Goal: Check status: Check status

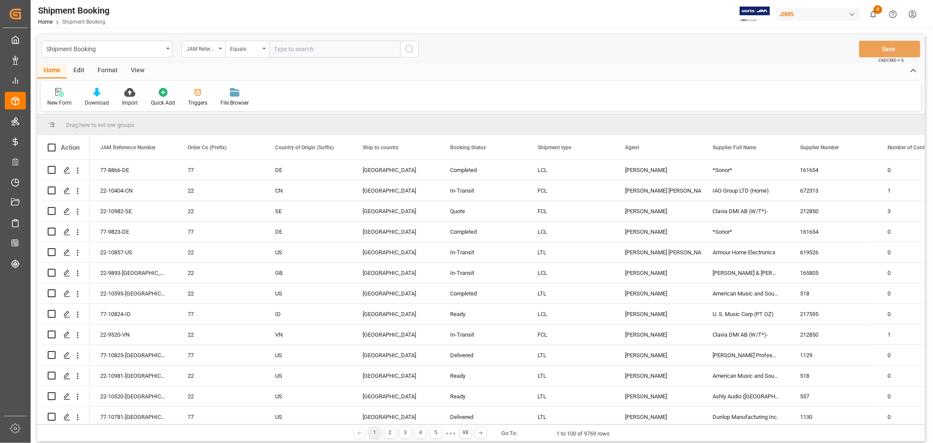
drag, startPoint x: 156, startPoint y: 2, endPoint x: 264, endPoint y: 88, distance: 138.5
click at [269, 94] on div "New Form Download Import Quick Add Triggers File Browser" at bounding box center [481, 96] width 881 height 30
click at [130, 47] on div "Shipment Booking" at bounding box center [104, 48] width 117 height 11
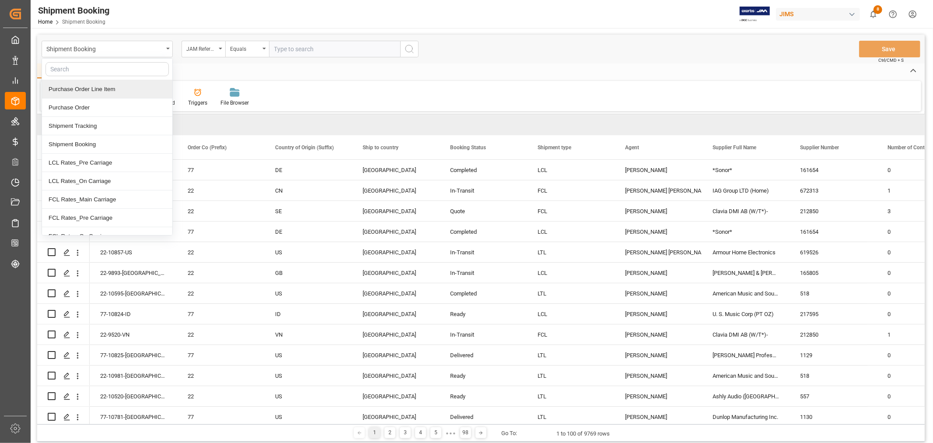
click at [106, 92] on div "Purchase Order Line Item" at bounding box center [107, 89] width 130 height 18
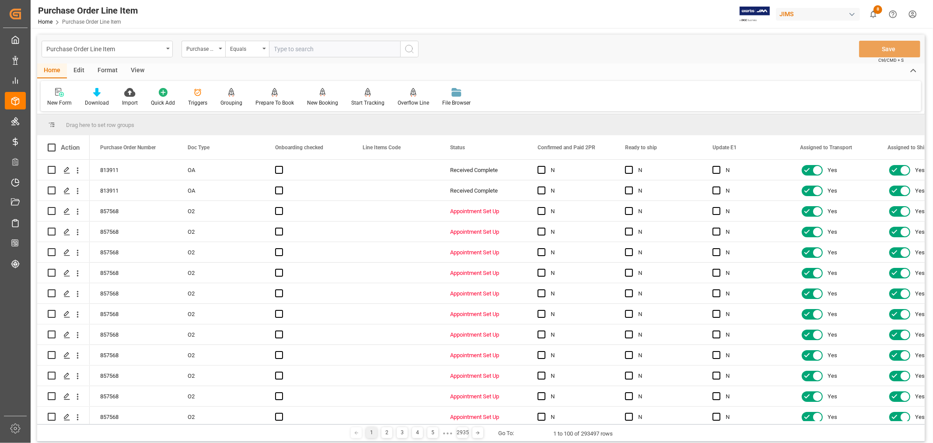
click at [321, 49] on input "text" at bounding box center [334, 49] width 131 height 17
type input "77-10538-CN"
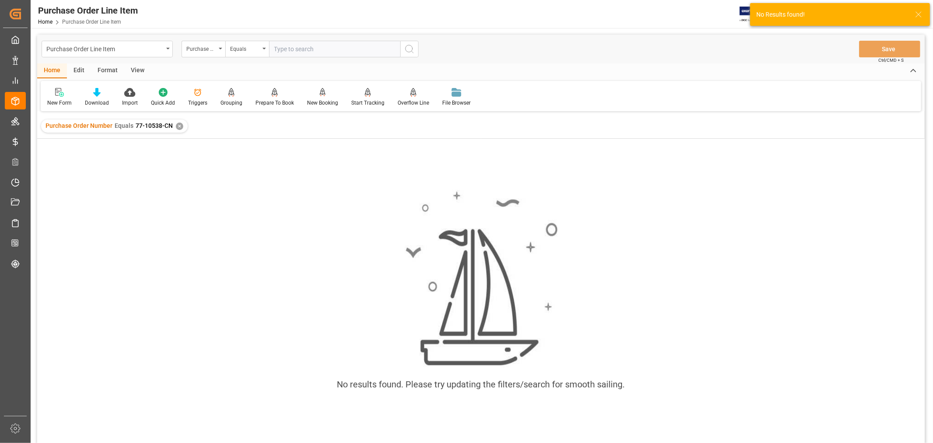
click at [177, 123] on div "✕" at bounding box center [179, 125] width 7 height 7
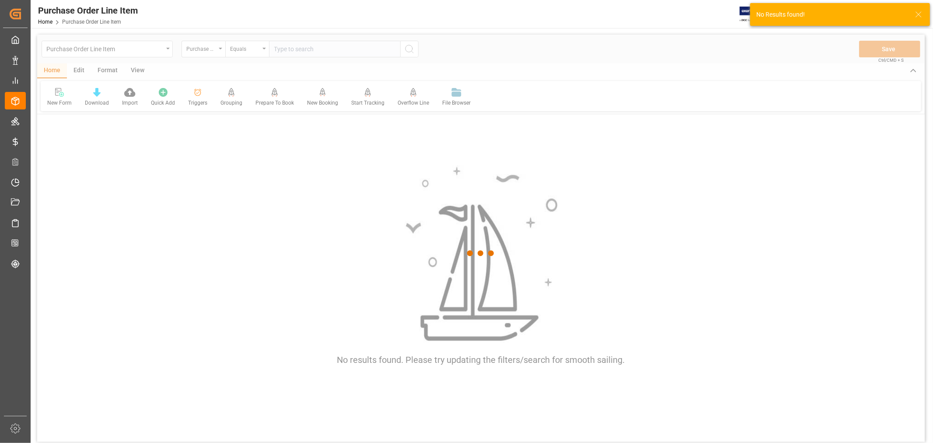
click at [211, 48] on div at bounding box center [481, 253] width 888 height 437
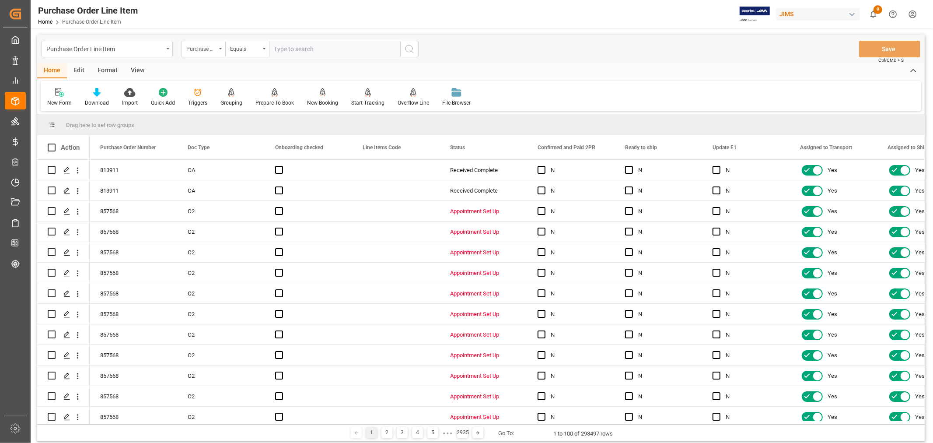
click at [211, 50] on div "Purchase Order Number" at bounding box center [201, 48] width 30 height 10
type input "JAM"
click at [207, 84] on div "JAM Reference Number" at bounding box center [247, 89] width 130 height 18
click at [282, 46] on input "text" at bounding box center [334, 49] width 131 height 17
type input "77-10538-CN"
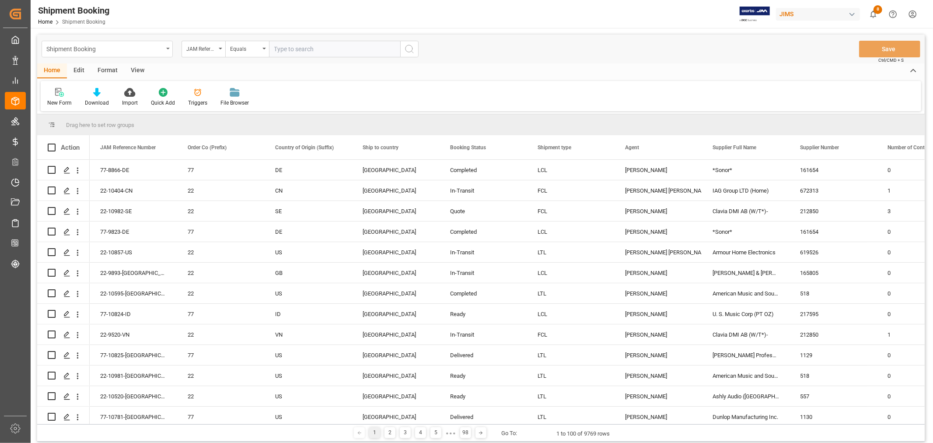
click at [112, 51] on div "Shipment Booking" at bounding box center [104, 48] width 117 height 11
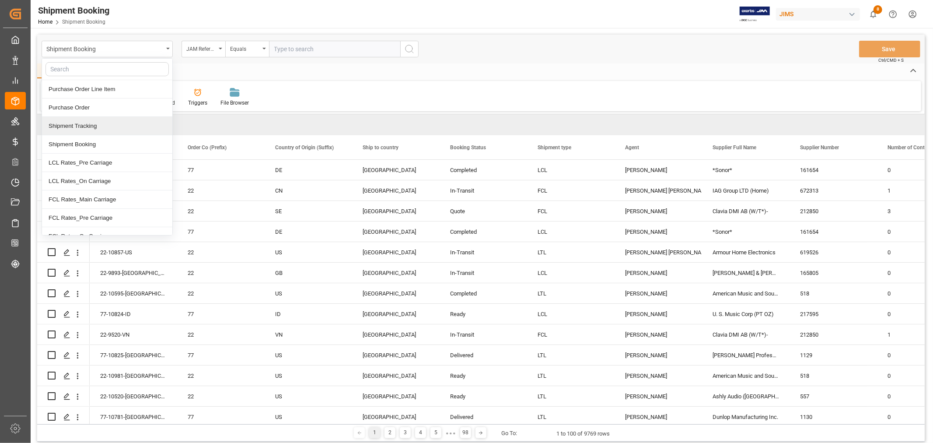
click at [107, 125] on div "Shipment Tracking" at bounding box center [107, 126] width 130 height 18
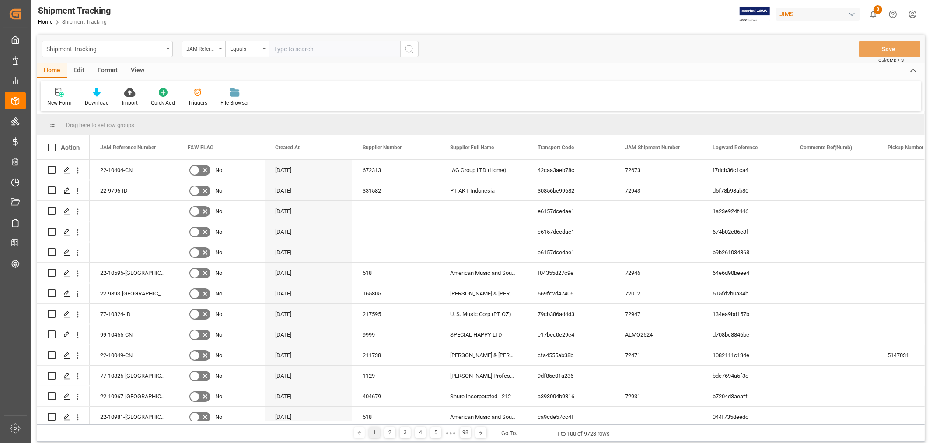
click at [325, 46] on input "text" at bounding box center [334, 49] width 131 height 17
paste input "77-10538-CN"
type input "77-10538-CN"
click at [409, 47] on icon "search button" at bounding box center [409, 49] width 10 height 10
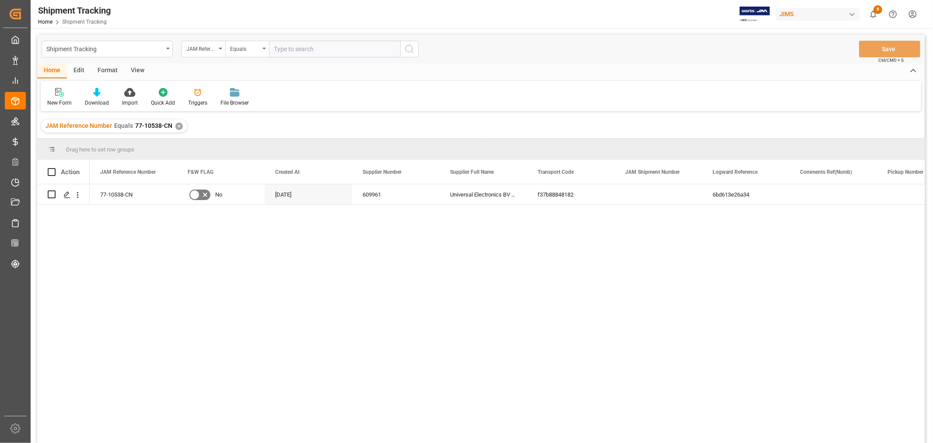
click at [136, 72] on div "View" at bounding box center [137, 70] width 27 height 15
click at [47, 95] on div at bounding box center [55, 91] width 17 height 9
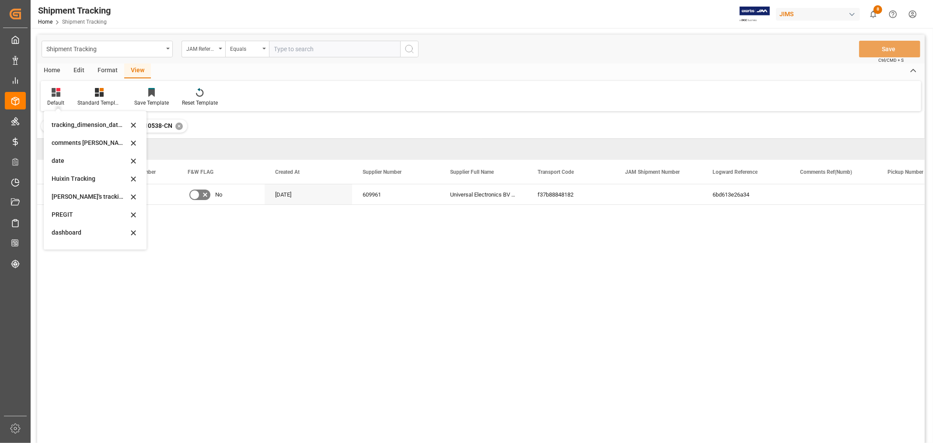
scroll to position [173, 0]
click at [88, 168] on div "[PERSON_NAME]'s tracking all_sample" at bounding box center [90, 165] width 77 height 9
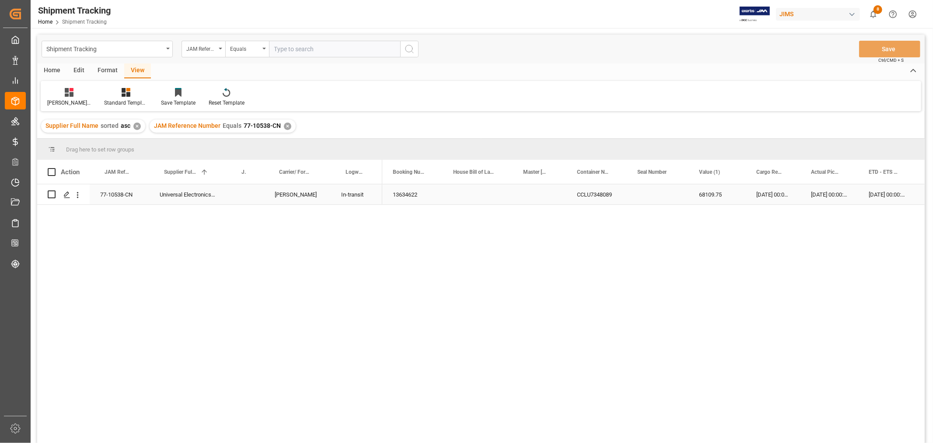
click at [246, 192] on div "Press SPACE to select this row." at bounding box center [246, 194] width 38 height 20
click at [246, 192] on input "Press SPACE to select this row." at bounding box center [246, 199] width 24 height 17
type input "72949"
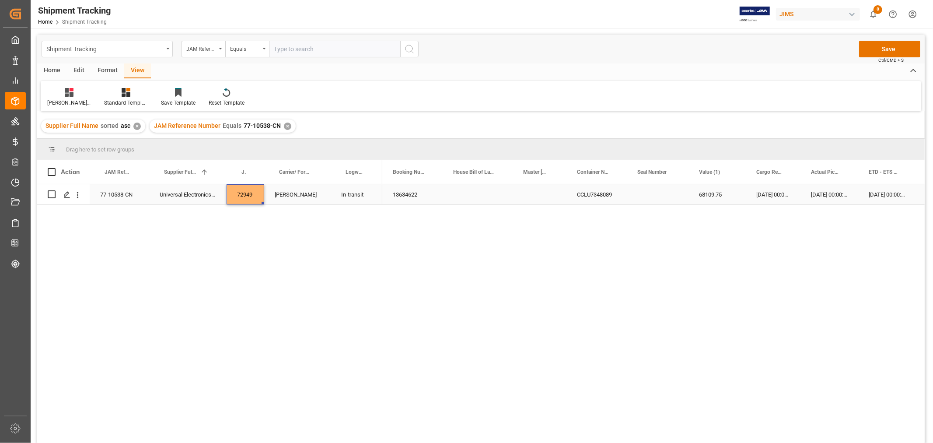
click at [873, 51] on button "Save" at bounding box center [889, 49] width 61 height 17
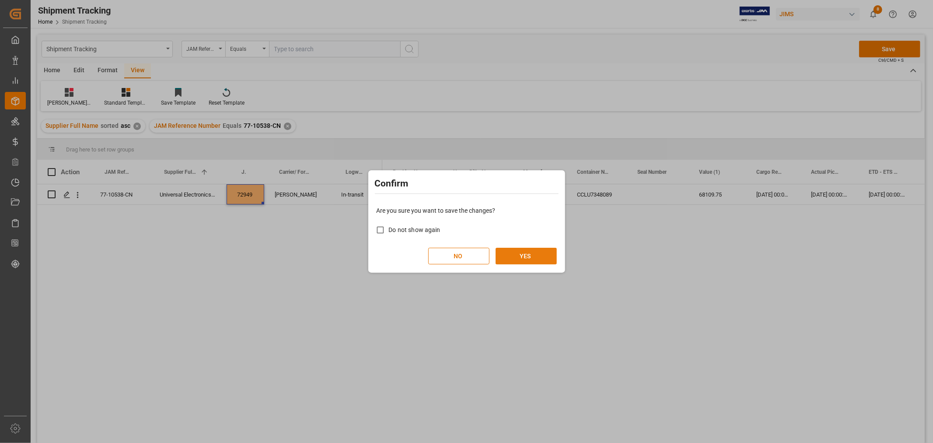
click at [524, 253] on button "YES" at bounding box center [526, 256] width 61 height 17
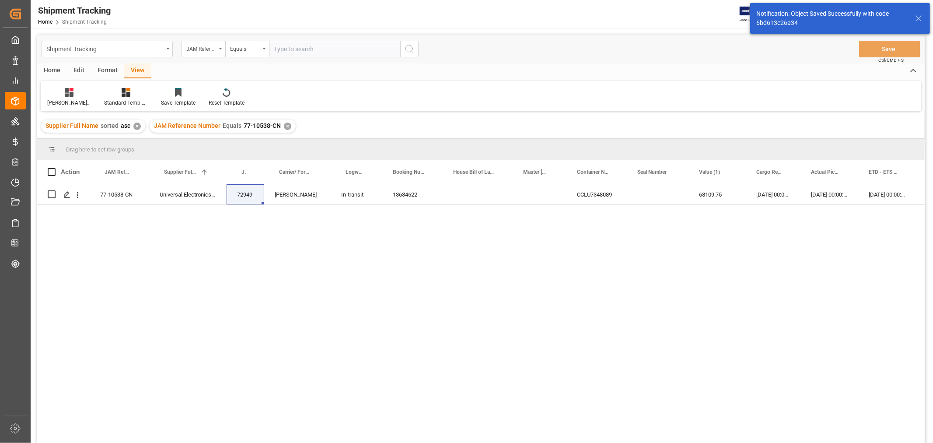
click at [557, 224] on div "13634622 CCLU7348089 68109.75 26-08-2025 00:00:00 03-09-2025 00:00:00 04-09-202…" at bounding box center [653, 316] width 542 height 264
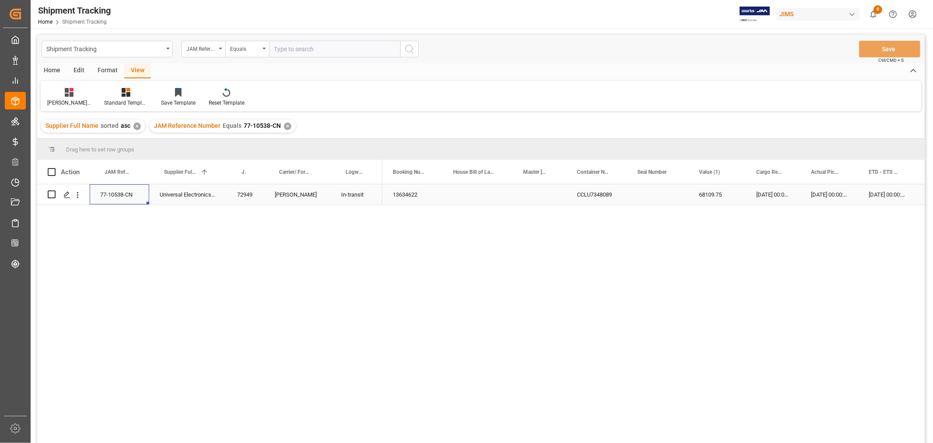
click at [126, 195] on div "77-10538-CN" at bounding box center [119, 194] width 59 height 20
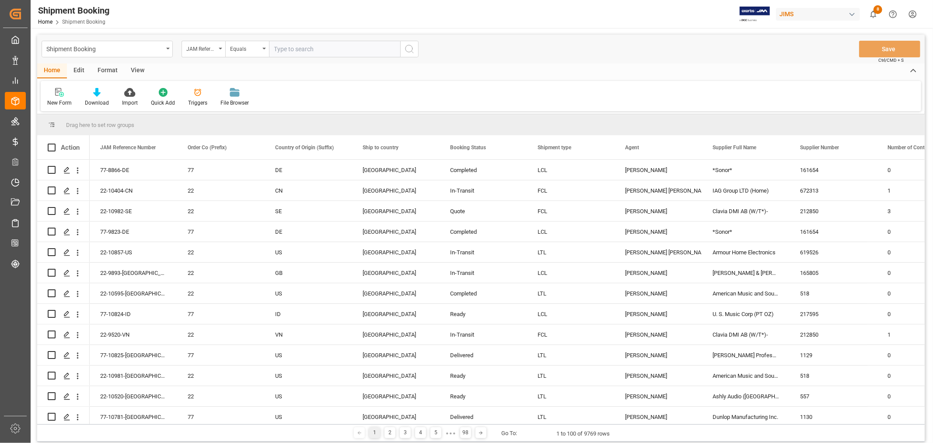
click at [336, 50] on input "text" at bounding box center [334, 49] width 131 height 17
paste input "77-10538-CN"
type input "77-10538-CN"
click at [413, 49] on icon "search button" at bounding box center [409, 49] width 10 height 10
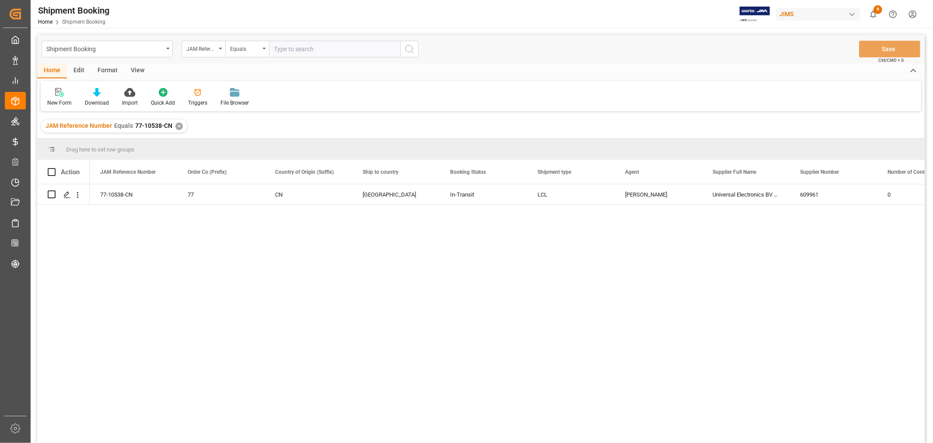
click at [139, 71] on div "View" at bounding box center [137, 70] width 27 height 15
click at [55, 104] on div "Default" at bounding box center [55, 103] width 17 height 8
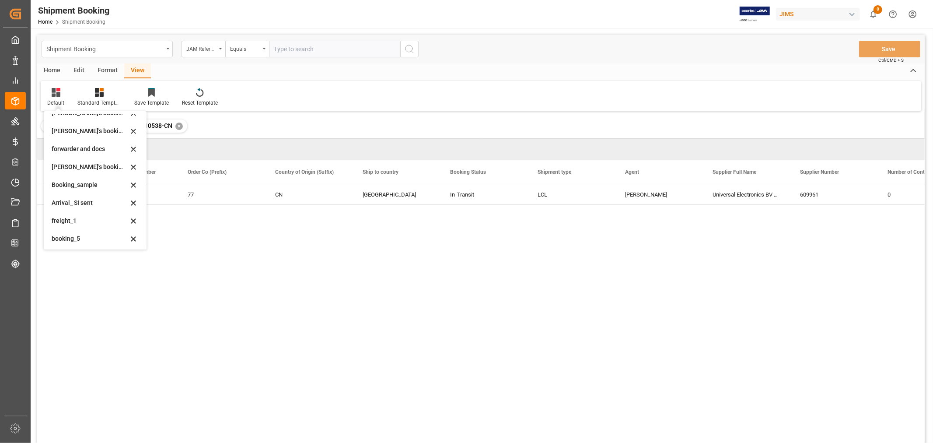
scroll to position [84, 0]
click at [71, 239] on div "booking_5" at bounding box center [90, 237] width 77 height 9
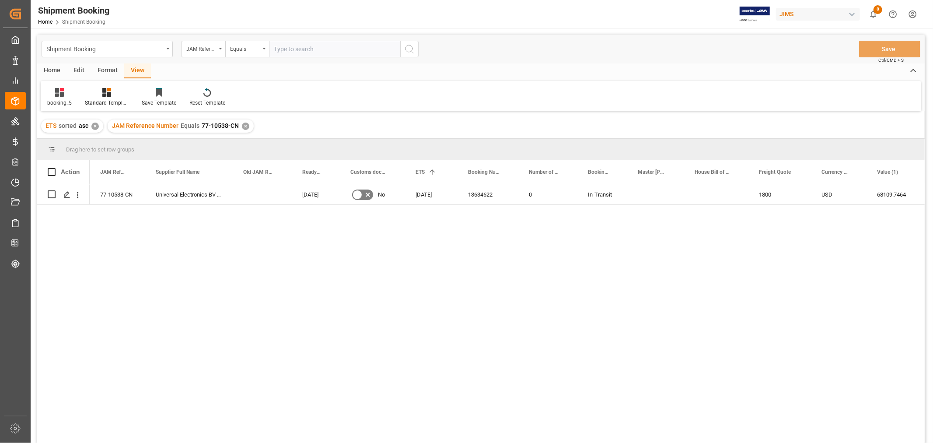
click at [243, 125] on div "✕" at bounding box center [245, 125] width 7 height 7
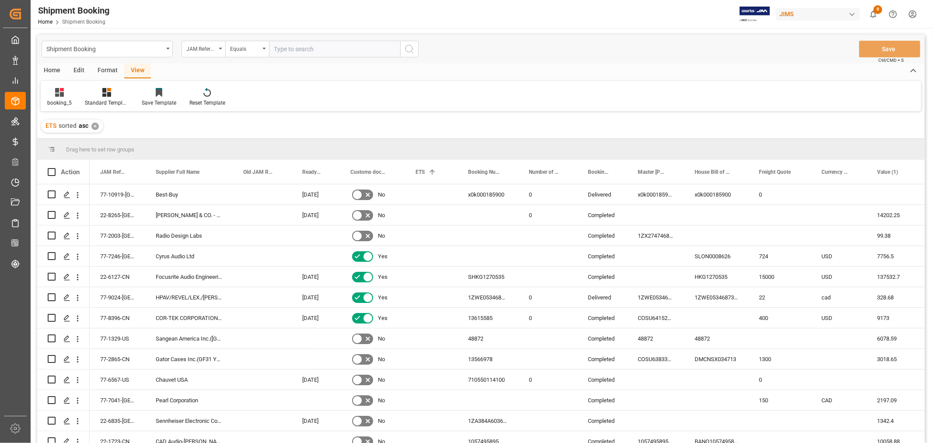
click at [314, 97] on div "booking_5 Standard Templates Save Template Reset Template" at bounding box center [481, 96] width 881 height 30
click at [222, 47] on div "JAM Reference Number" at bounding box center [204, 49] width 44 height 17
type input "agent"
click at [209, 89] on div "Agent" at bounding box center [247, 89] width 130 height 18
click at [279, 52] on div "Select Items" at bounding box center [331, 49] width 114 height 9
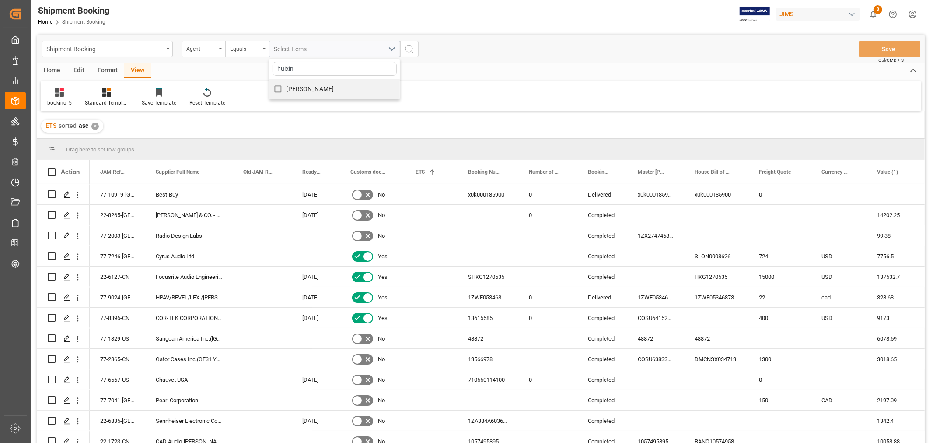
type input "huixin"
click at [284, 87] on input "HuiXin Gao" at bounding box center [277, 88] width 17 height 17
checkbox input "true"
click at [412, 50] on circle "search button" at bounding box center [408, 48] width 7 height 7
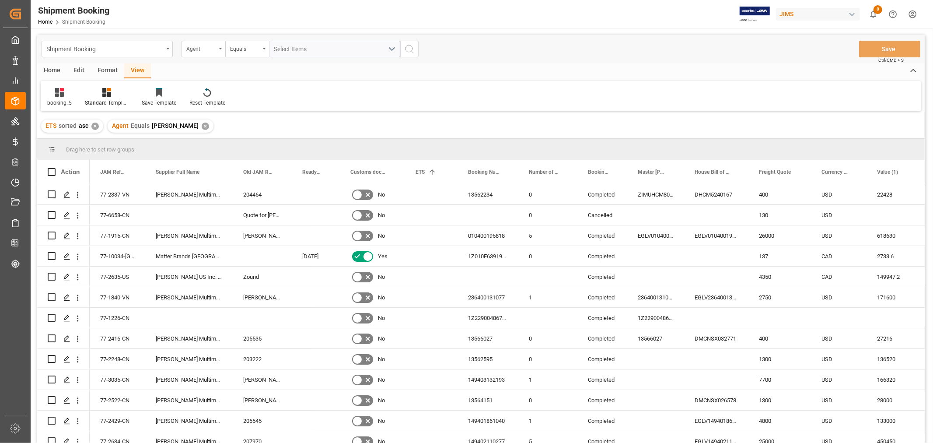
click at [220, 48] on icon "open menu" at bounding box center [220, 49] width 3 height 2
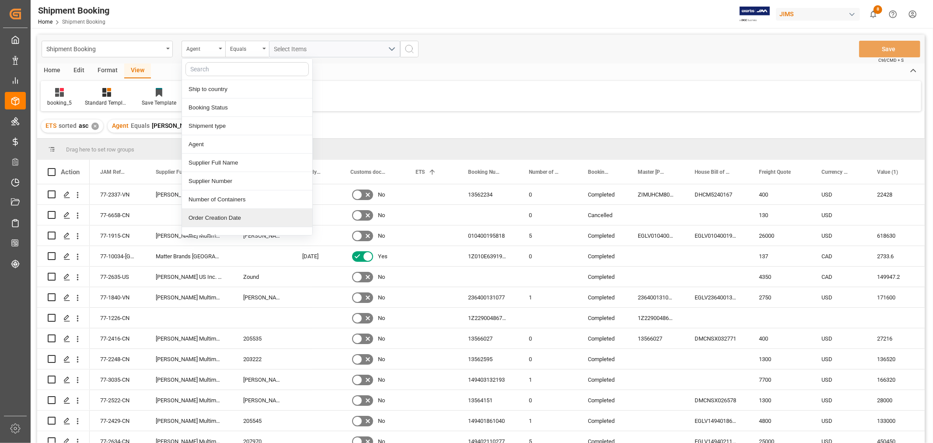
scroll to position [49, 0]
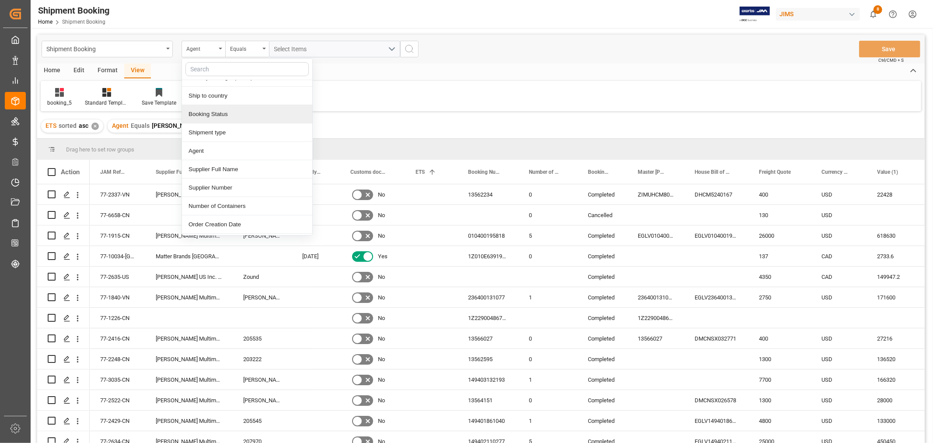
click at [211, 115] on div "Booking Status" at bounding box center [247, 114] width 130 height 18
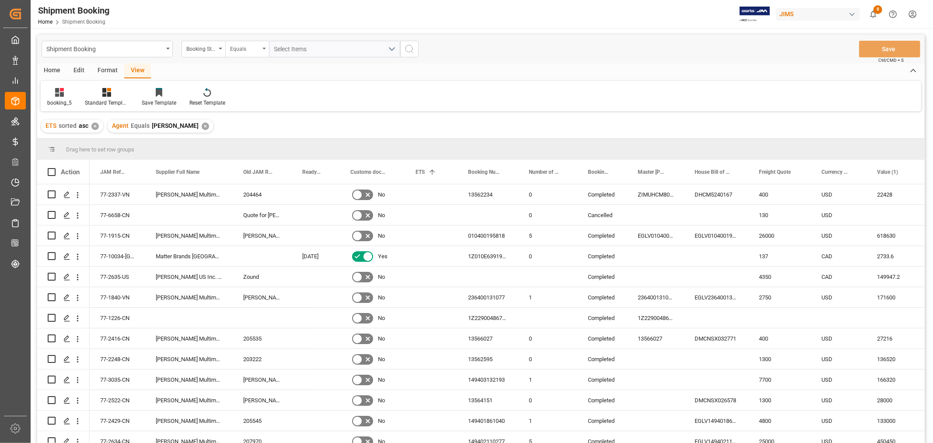
click at [250, 49] on div "Equals" at bounding box center [245, 48] width 30 height 10
click at [247, 126] on div "Contains" at bounding box center [291, 126] width 130 height 18
click at [285, 48] on span "Select Items" at bounding box center [292, 48] width 37 height 7
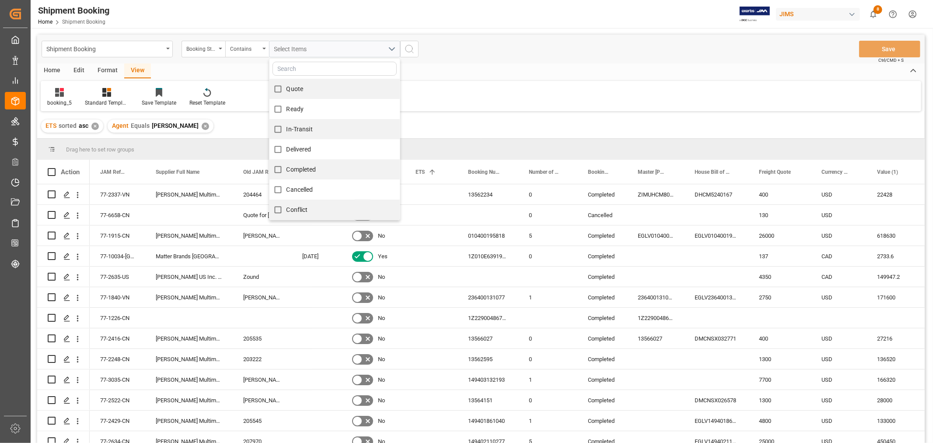
click at [295, 92] on span "Quote" at bounding box center [295, 88] width 17 height 7
click at [287, 92] on input "Quote" at bounding box center [277, 88] width 17 height 17
checkbox input "true"
click at [290, 109] on span "Ready" at bounding box center [295, 108] width 17 height 7
click at [287, 109] on input "Ready" at bounding box center [277, 109] width 17 height 17
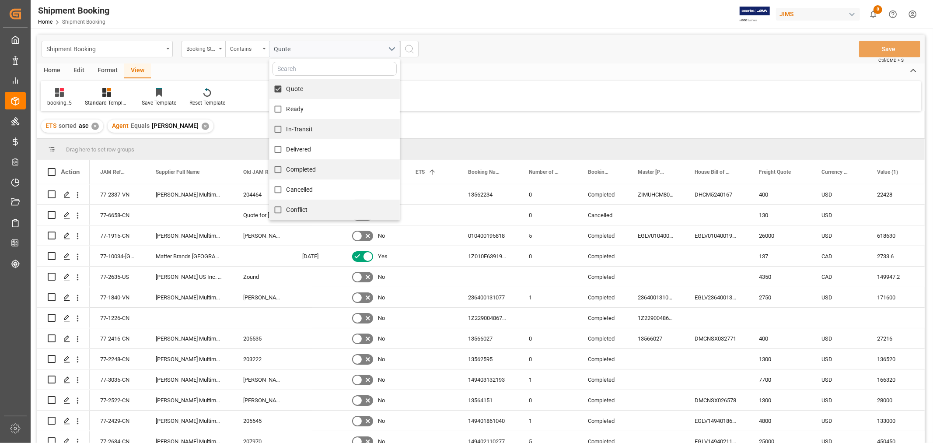
checkbox input "true"
click at [292, 123] on label "In-Transit" at bounding box center [290, 129] width 43 height 17
click at [287, 123] on input "In-Transit" at bounding box center [277, 129] width 17 height 17
checkbox input "true"
click at [410, 48] on icon "search button" at bounding box center [409, 49] width 10 height 10
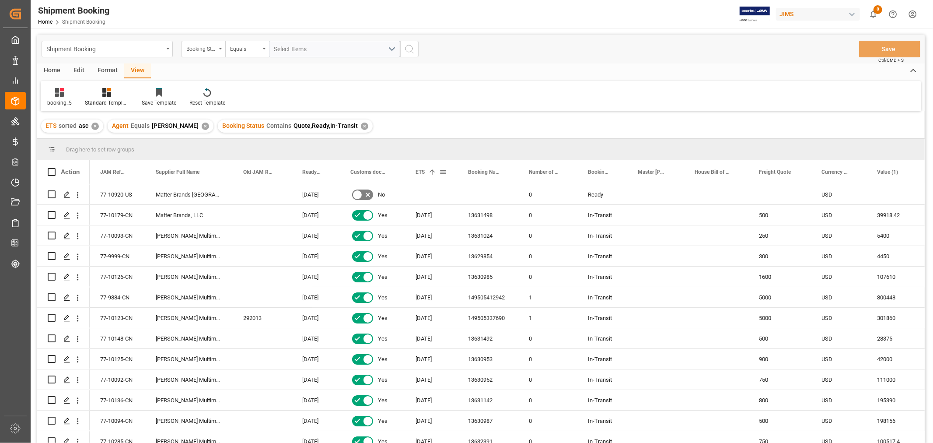
click at [420, 170] on span "ETS" at bounding box center [420, 172] width 9 height 6
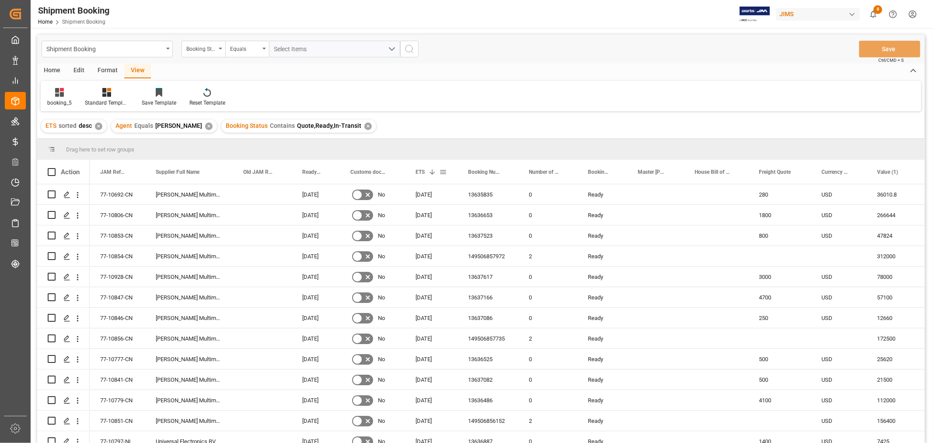
click at [418, 171] on span "ETS" at bounding box center [420, 172] width 9 height 6
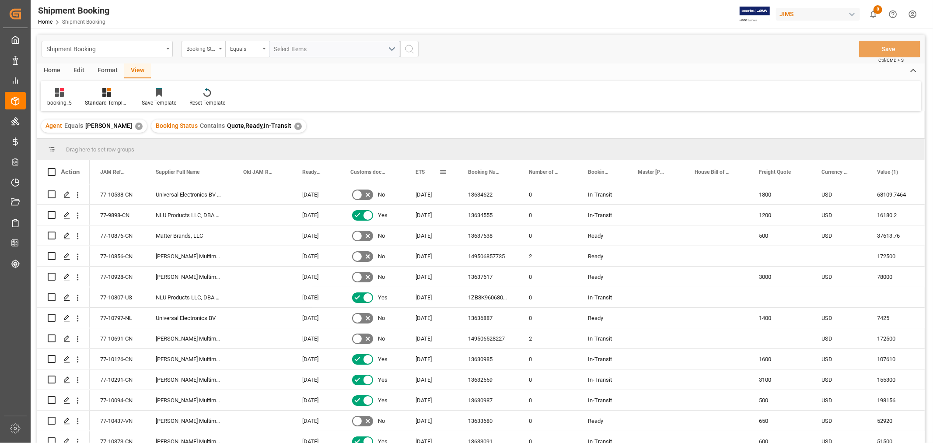
click at [418, 171] on span "ETS" at bounding box center [420, 172] width 9 height 6
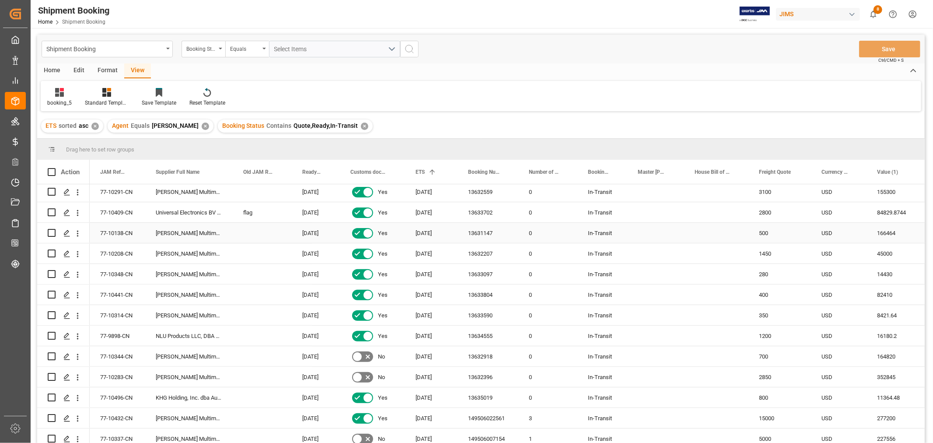
scroll to position [291, 0]
click at [111, 334] on div "77-10344-CN" at bounding box center [118, 335] width 56 height 20
click at [121, 353] on div "77-10283-CN" at bounding box center [118, 355] width 56 height 20
click at [108, 414] on div "77-10337-CN" at bounding box center [118, 417] width 56 height 20
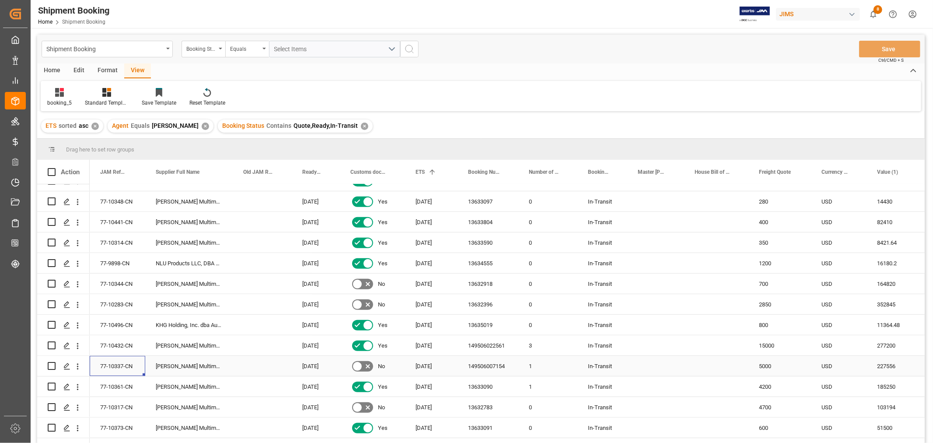
scroll to position [388, 0]
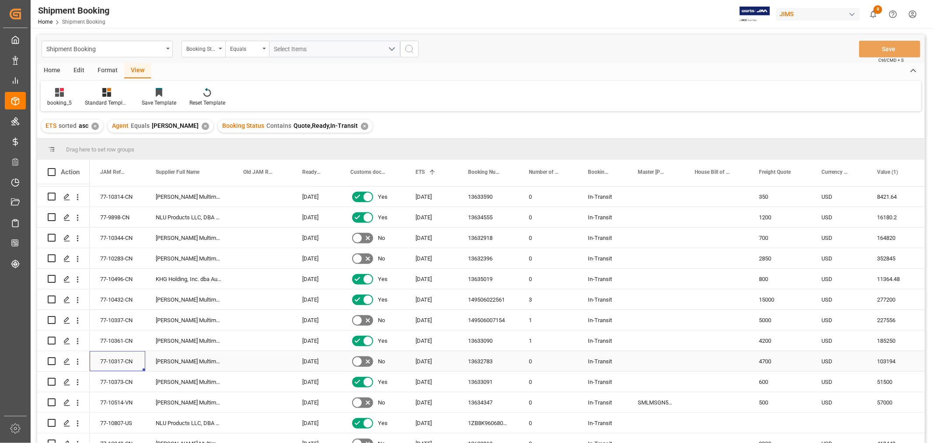
click at [119, 360] on div "77-10317-CN" at bounding box center [118, 361] width 56 height 20
click at [122, 400] on div "77-10514-VN" at bounding box center [118, 402] width 56 height 20
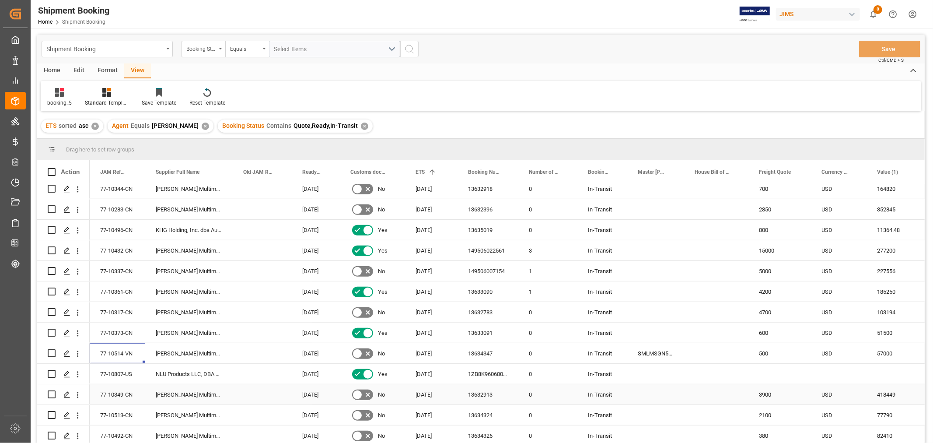
click at [121, 396] on div "77-10349-CN" at bounding box center [118, 394] width 56 height 20
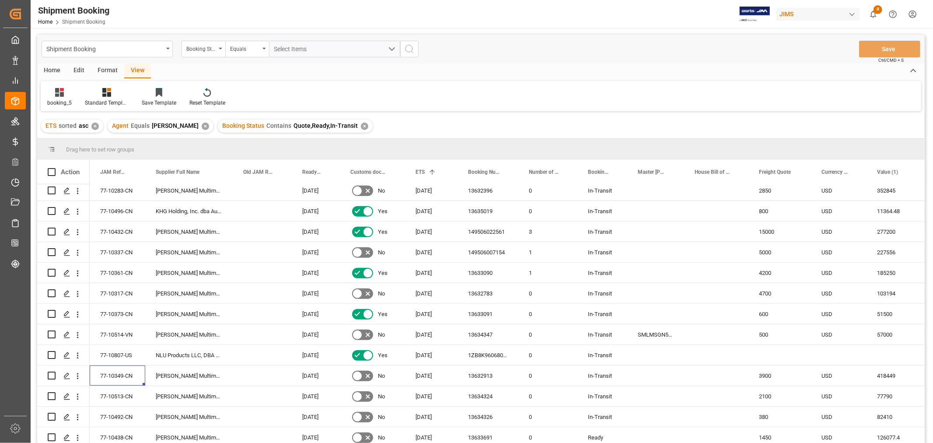
scroll to position [456, 0]
click at [66, 191] on icon "Press SPACE to select this row." at bounding box center [66, 191] width 7 height 7
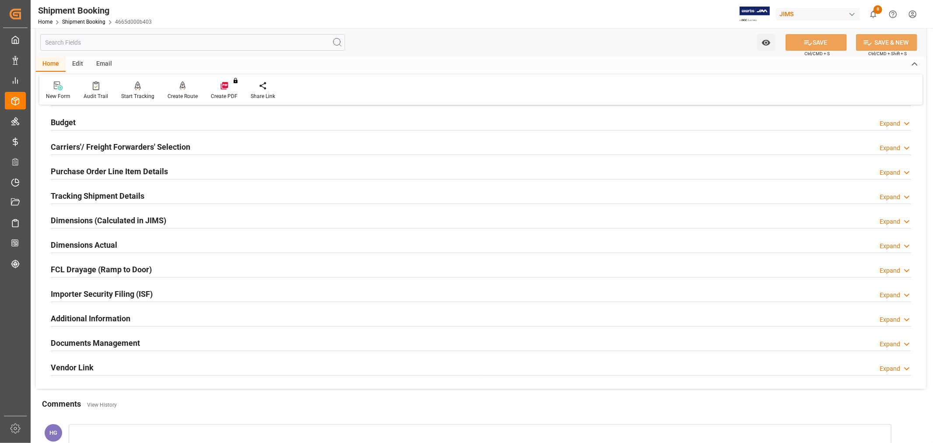
scroll to position [215, 0]
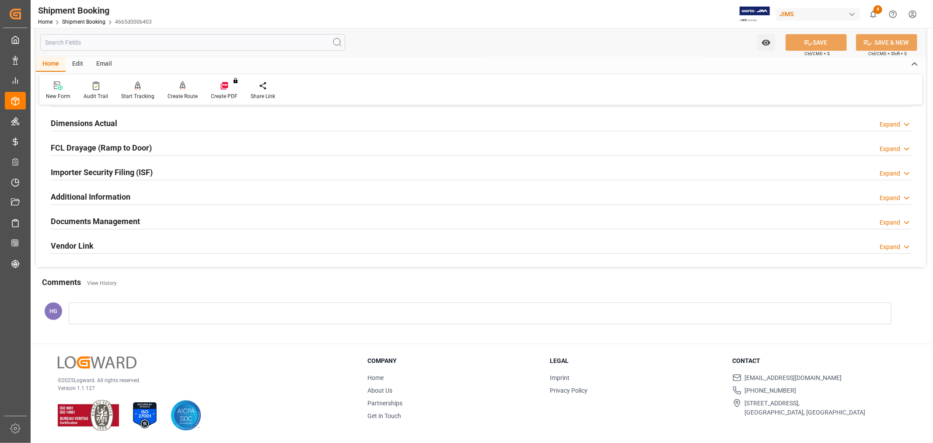
click at [101, 221] on h2 "Documents Management" at bounding box center [95, 221] width 89 height 12
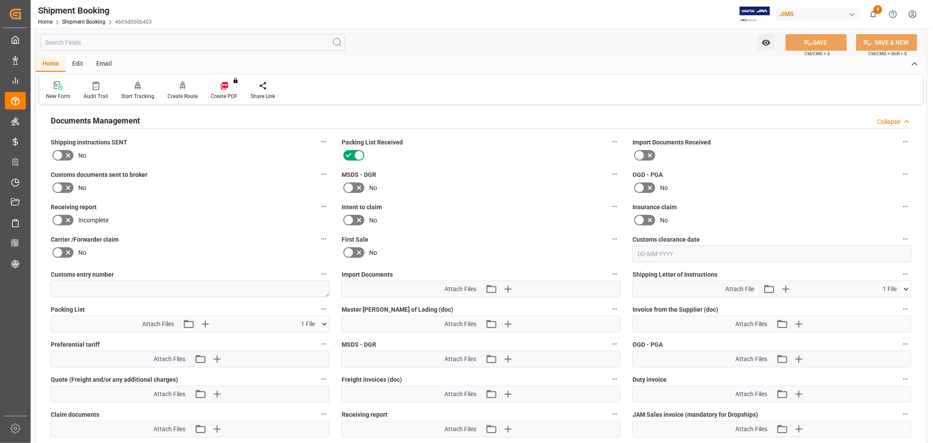
scroll to position [312, 0]
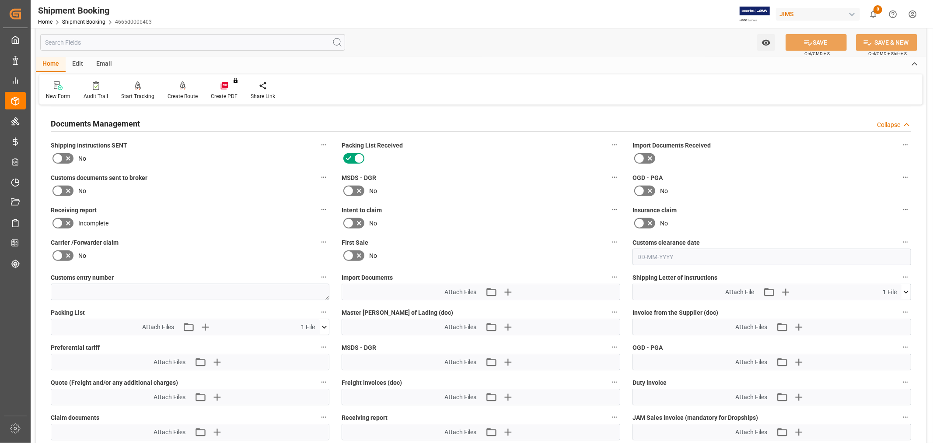
click at [58, 190] on icon at bounding box center [57, 190] width 10 height 10
click at [0, 0] on input "checkbox" at bounding box center [0, 0] width 0 height 0
click at [506, 289] on icon "button" at bounding box center [507, 292] width 8 height 8
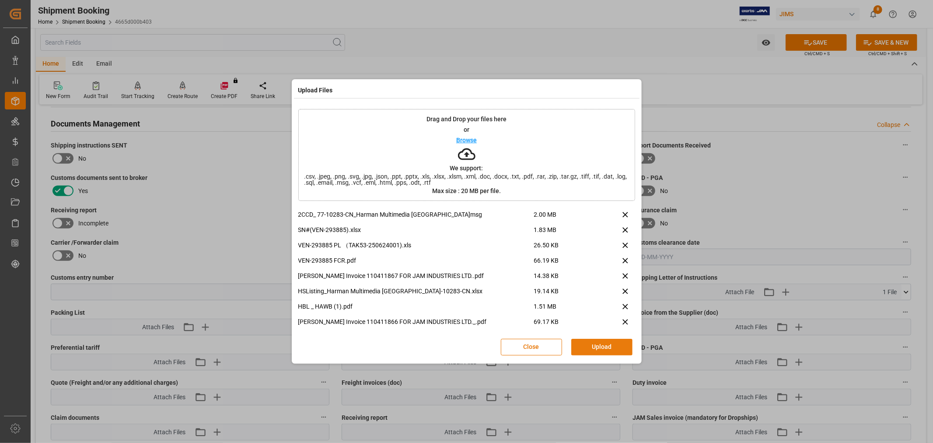
click at [588, 342] on button "Upload" at bounding box center [601, 347] width 61 height 17
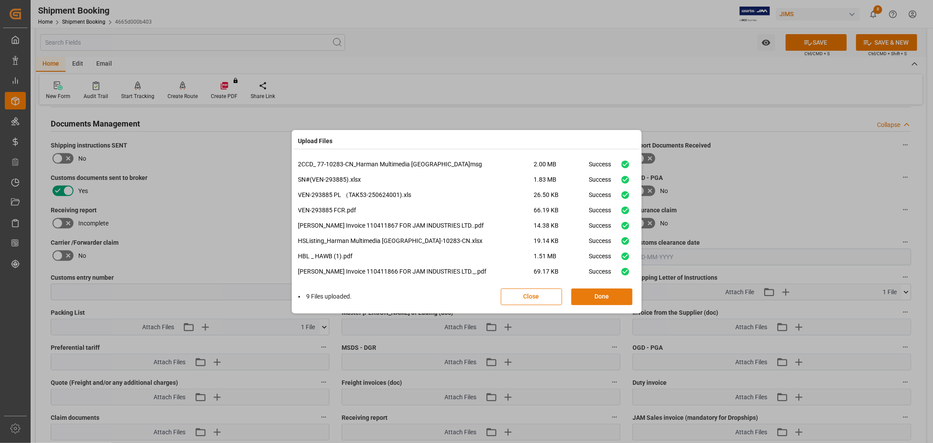
click at [583, 294] on button "Done" at bounding box center [601, 296] width 61 height 17
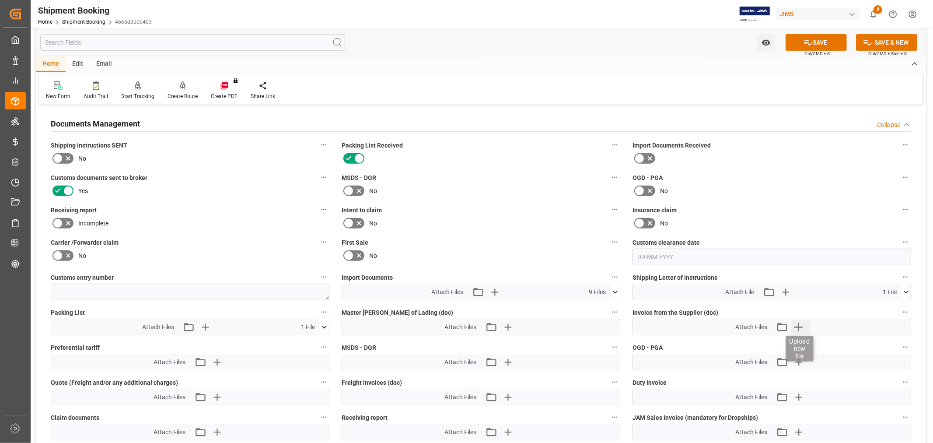
click at [797, 329] on icon "button" at bounding box center [798, 327] width 14 height 14
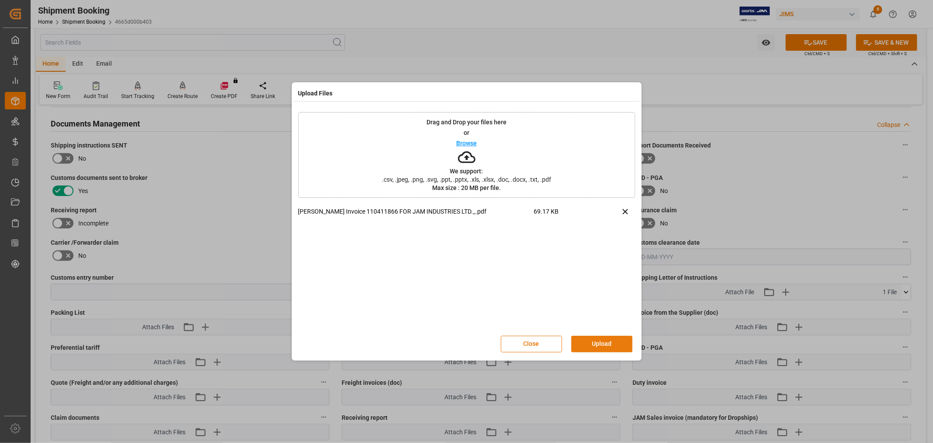
click at [615, 342] on button "Upload" at bounding box center [601, 343] width 61 height 17
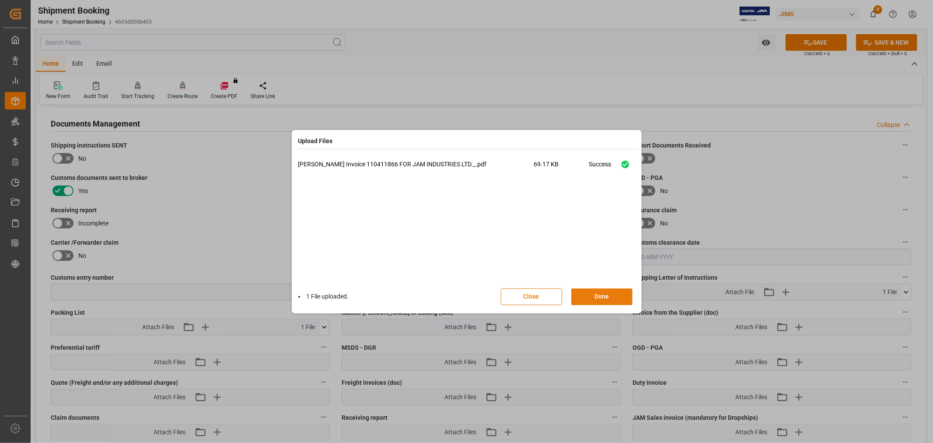
click at [603, 290] on button "Done" at bounding box center [601, 296] width 61 height 17
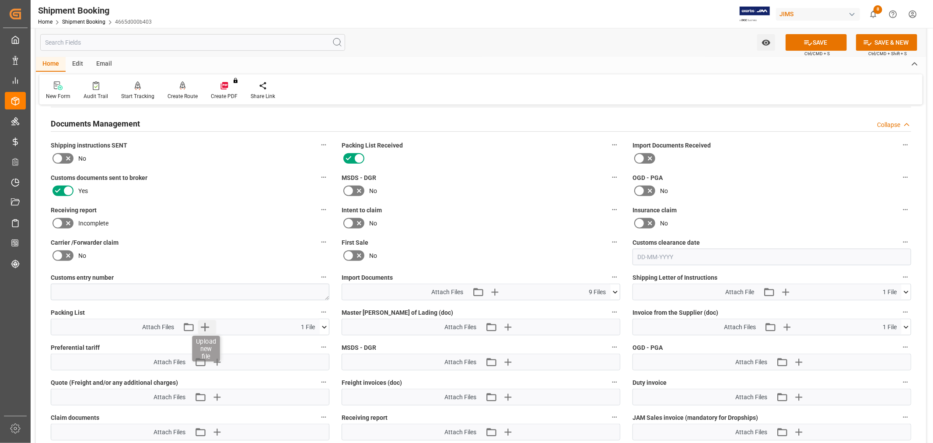
click at [203, 325] on icon "button" at bounding box center [205, 327] width 14 height 14
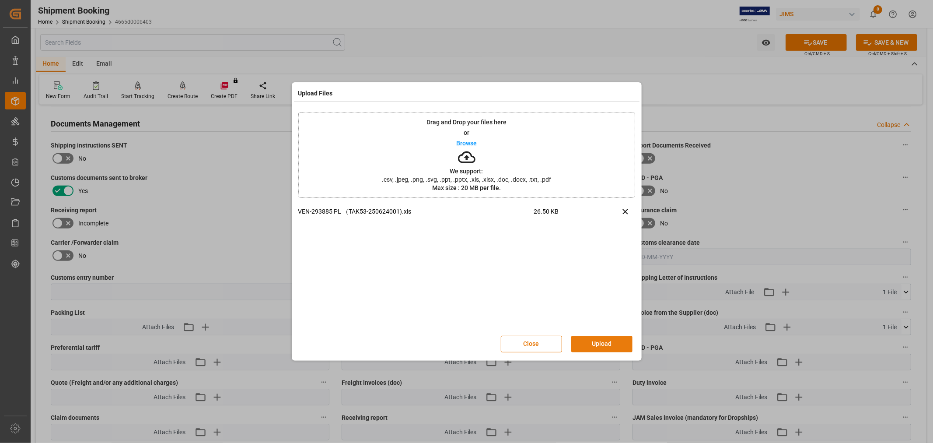
click at [598, 342] on button "Upload" at bounding box center [601, 343] width 61 height 17
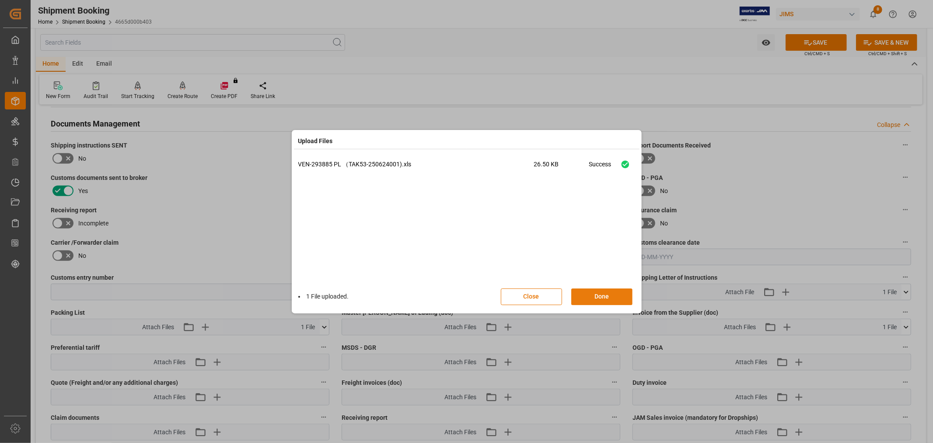
click at [600, 291] on button "Done" at bounding box center [601, 296] width 61 height 17
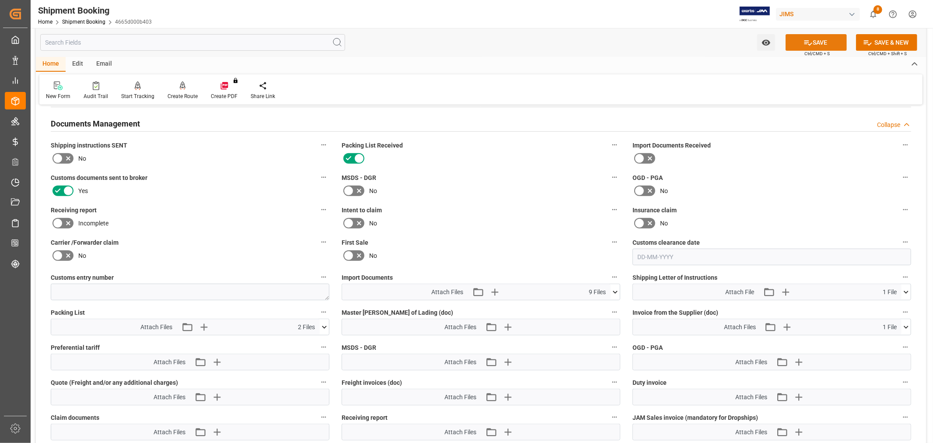
click at [814, 40] on button "SAVE" at bounding box center [816, 42] width 61 height 17
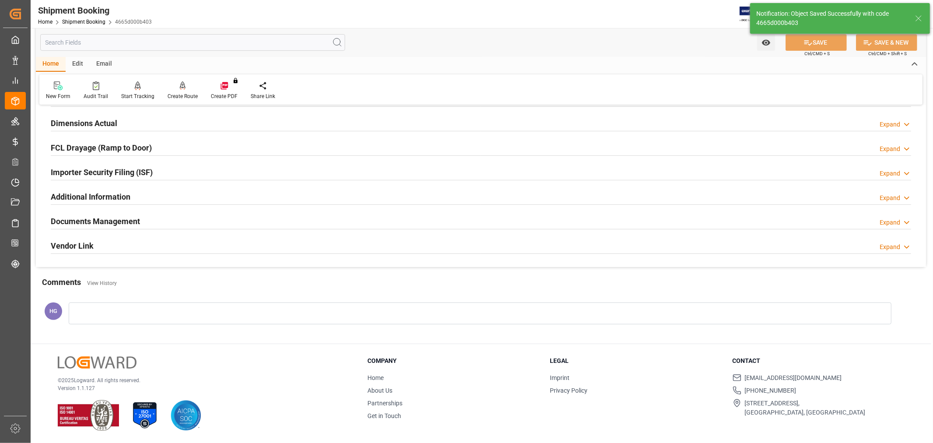
scroll to position [215, 0]
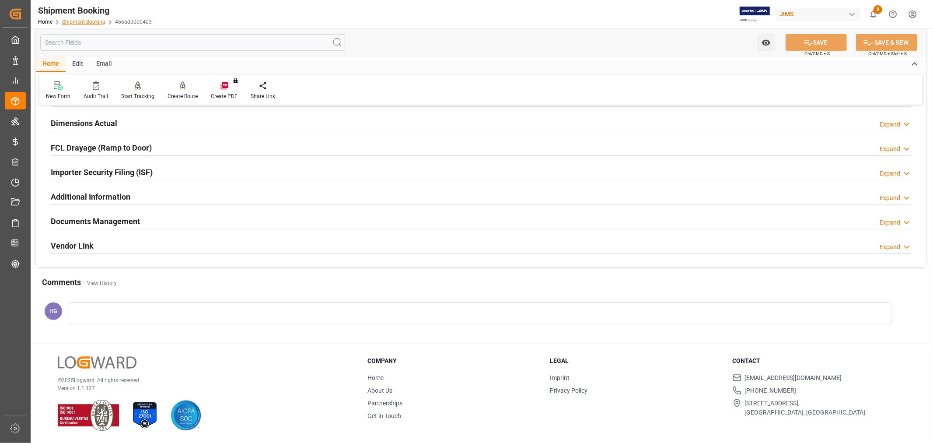
click at [80, 24] on link "Shipment Booking" at bounding box center [83, 22] width 43 height 6
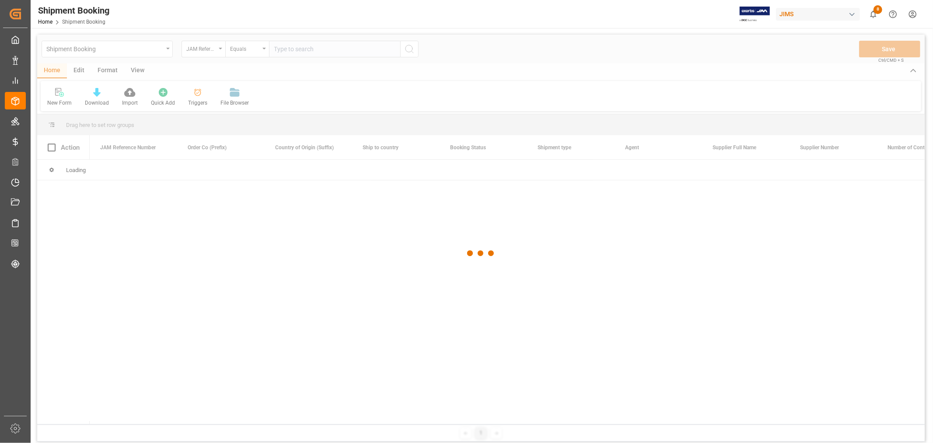
click at [285, 50] on div at bounding box center [481, 253] width 888 height 437
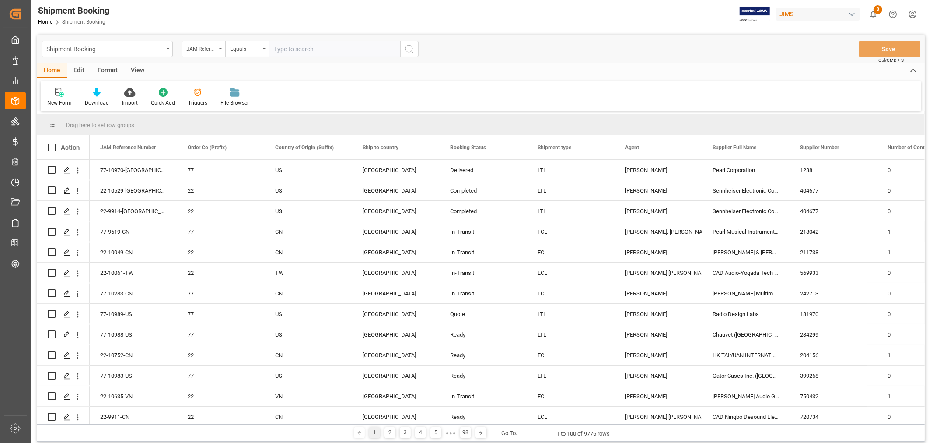
click at [283, 49] on input "text" at bounding box center [334, 49] width 131 height 17
paste input "77-10344-CN"
type input "77-10344-CN"
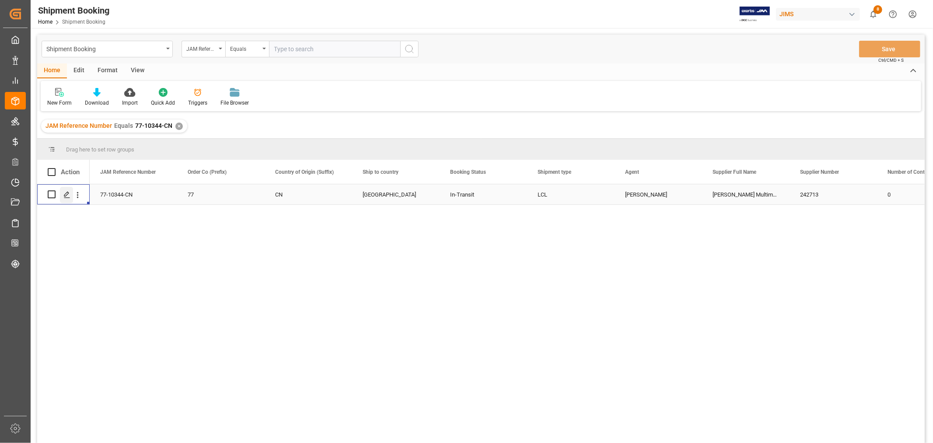
click at [69, 193] on icon "Press SPACE to select this row." at bounding box center [66, 194] width 7 height 7
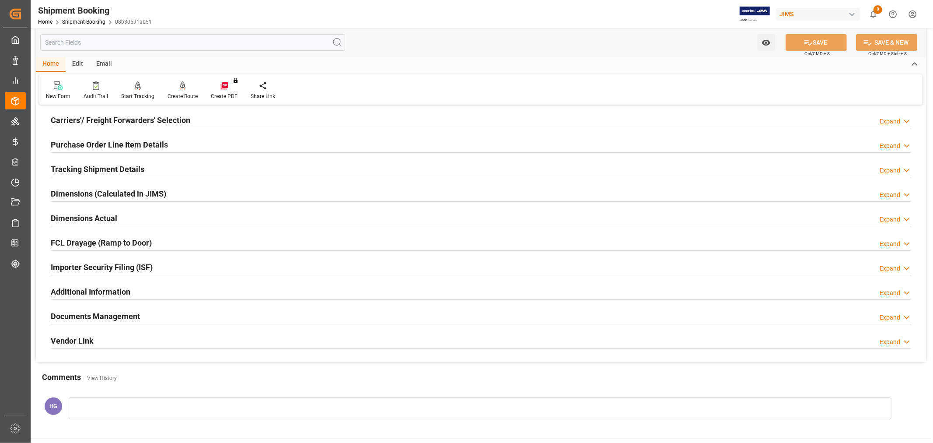
scroll to position [215, 0]
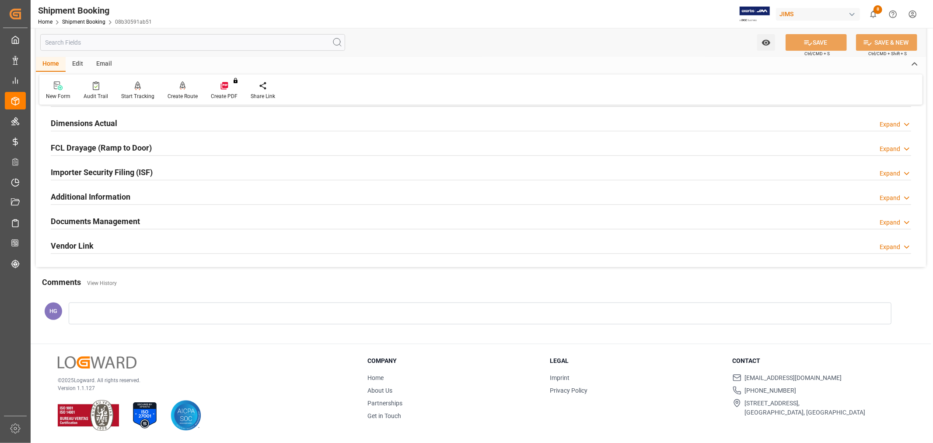
click at [112, 221] on h2 "Documents Management" at bounding box center [95, 221] width 89 height 12
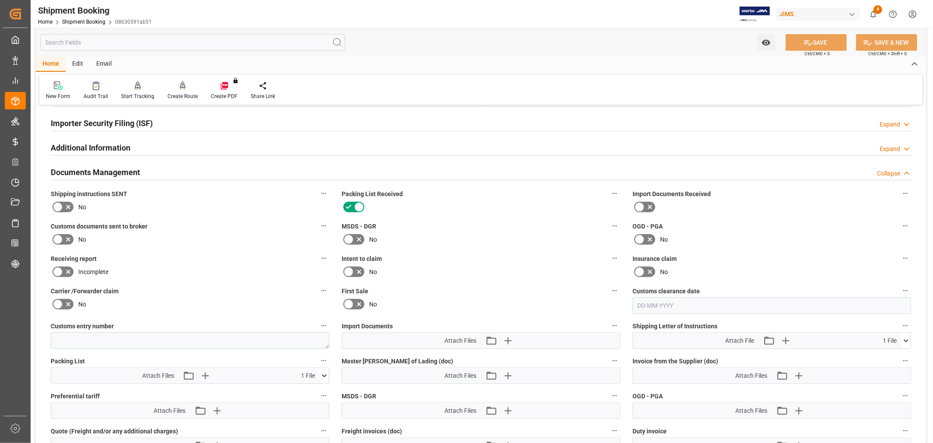
scroll to position [409, 0]
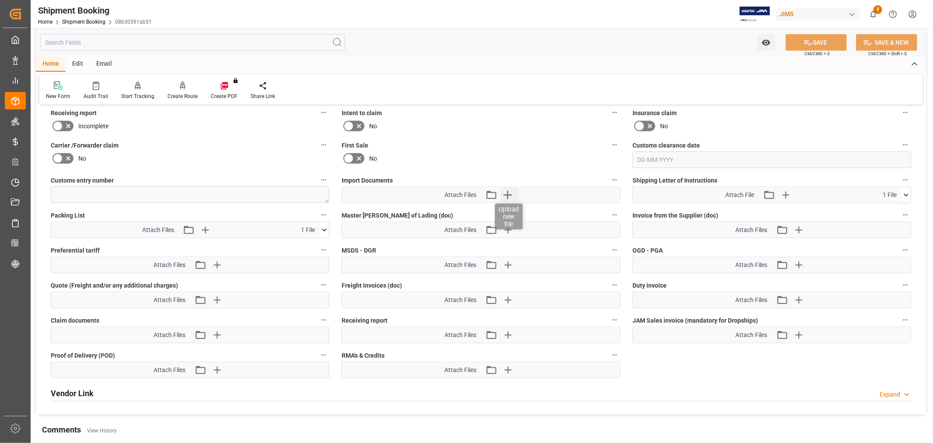
click at [510, 195] on icon "button" at bounding box center [507, 195] width 14 height 14
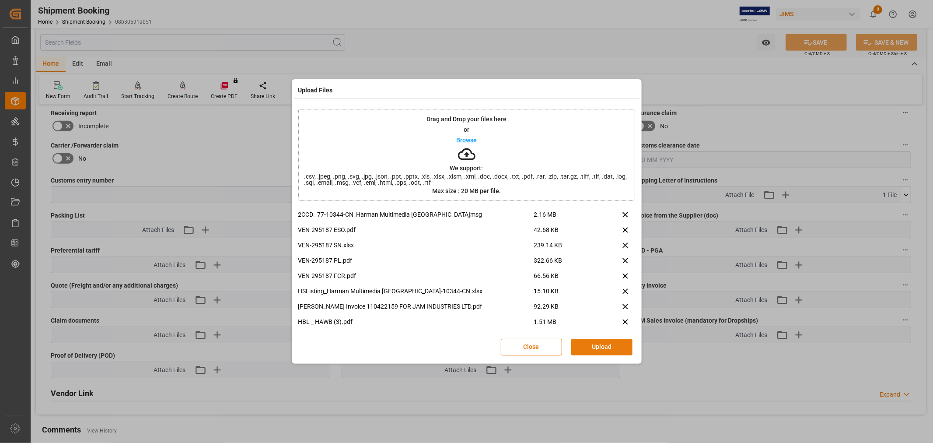
click at [606, 346] on button "Upload" at bounding box center [601, 347] width 61 height 17
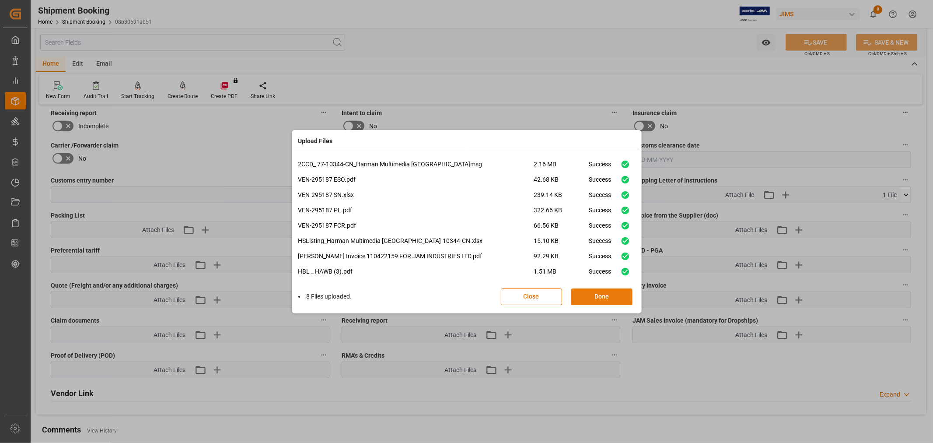
click at [584, 292] on button "Done" at bounding box center [601, 296] width 61 height 17
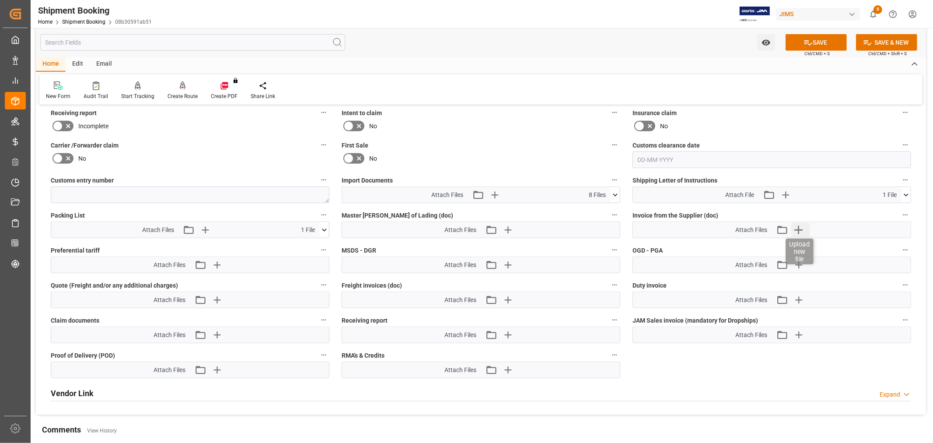
click at [800, 225] on icon "button" at bounding box center [798, 230] width 14 height 14
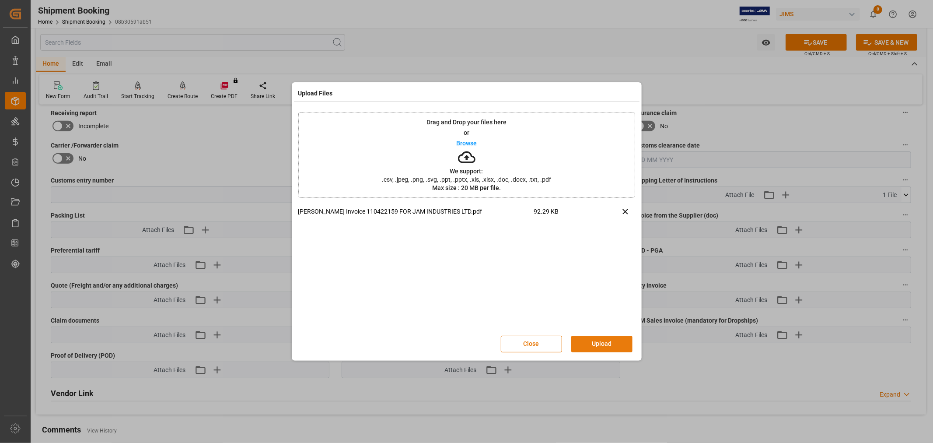
click at [596, 345] on button "Upload" at bounding box center [601, 343] width 61 height 17
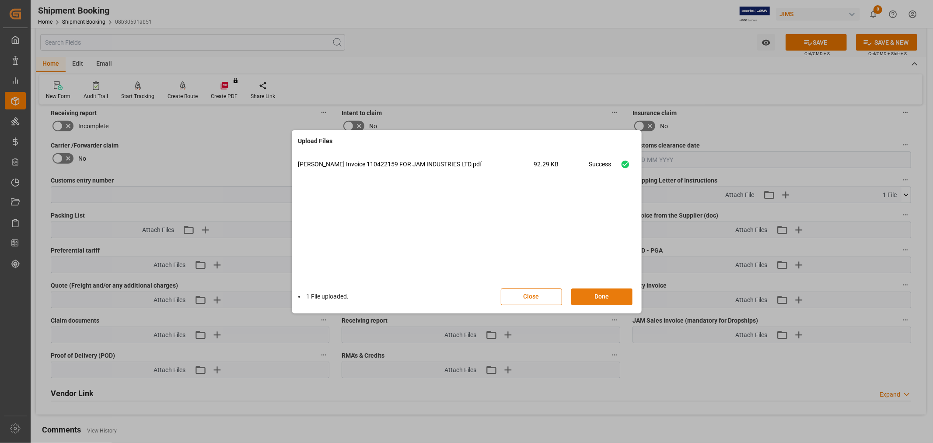
click at [600, 291] on button "Done" at bounding box center [601, 296] width 61 height 17
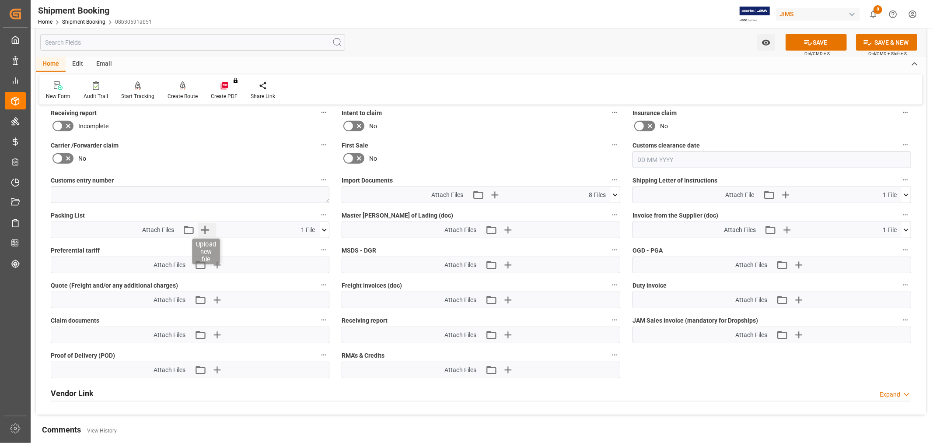
click at [207, 227] on icon "button" at bounding box center [205, 230] width 8 height 8
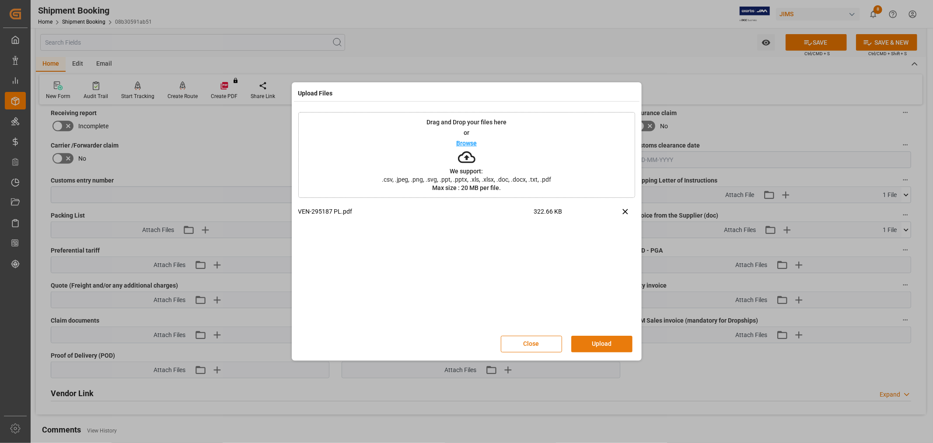
click at [606, 335] on button "Upload" at bounding box center [601, 343] width 61 height 17
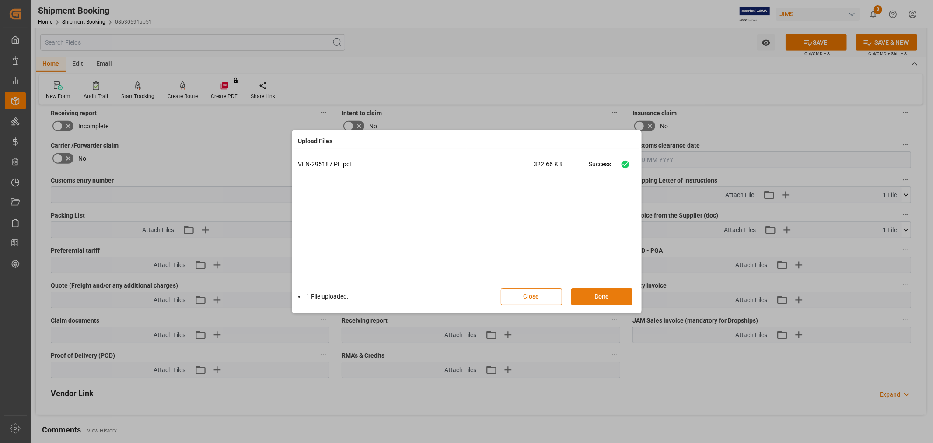
drag, startPoint x: 591, startPoint y: 298, endPoint x: 601, endPoint y: 292, distance: 10.8
click at [592, 297] on button "Done" at bounding box center [601, 296] width 61 height 17
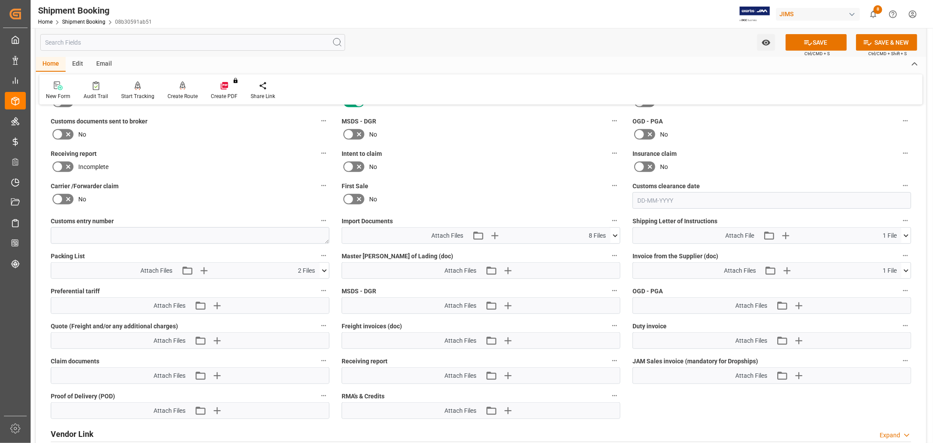
scroll to position [312, 0]
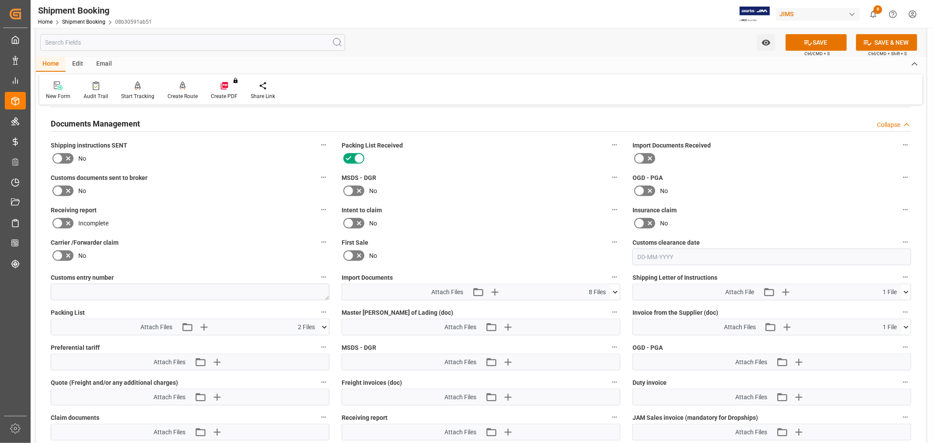
click at [69, 187] on icon at bounding box center [68, 190] width 10 height 10
click at [0, 0] on input "checkbox" at bounding box center [0, 0] width 0 height 0
click at [828, 41] on button "SAVE" at bounding box center [816, 42] width 61 height 17
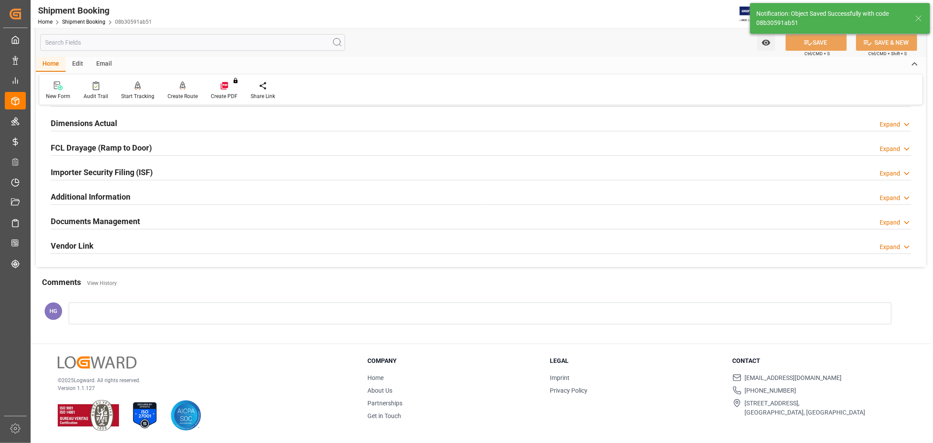
scroll to position [215, 0]
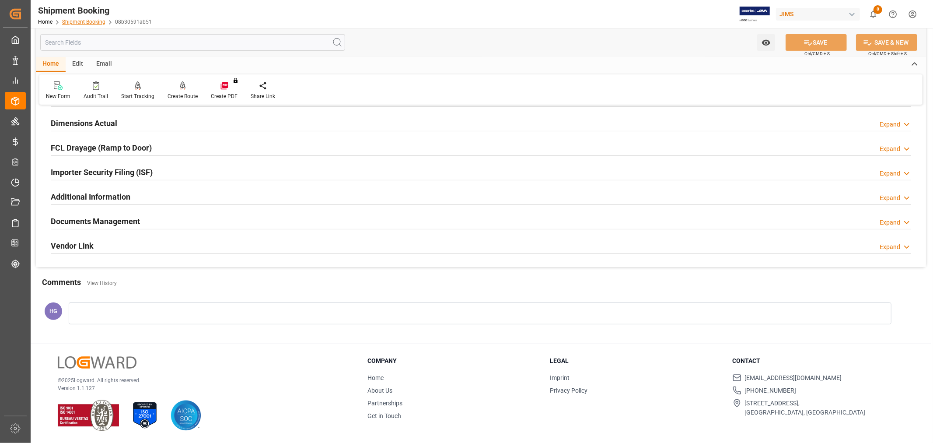
click at [85, 23] on link "Shipment Booking" at bounding box center [83, 22] width 43 height 6
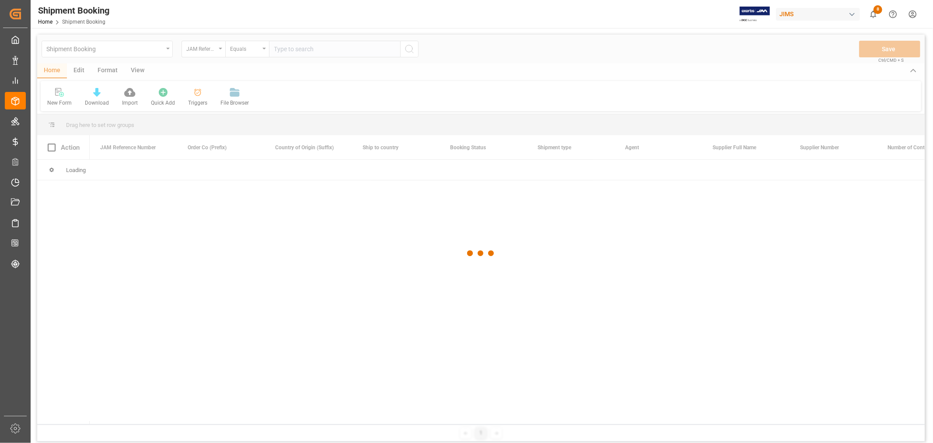
click at [305, 49] on div at bounding box center [481, 253] width 888 height 437
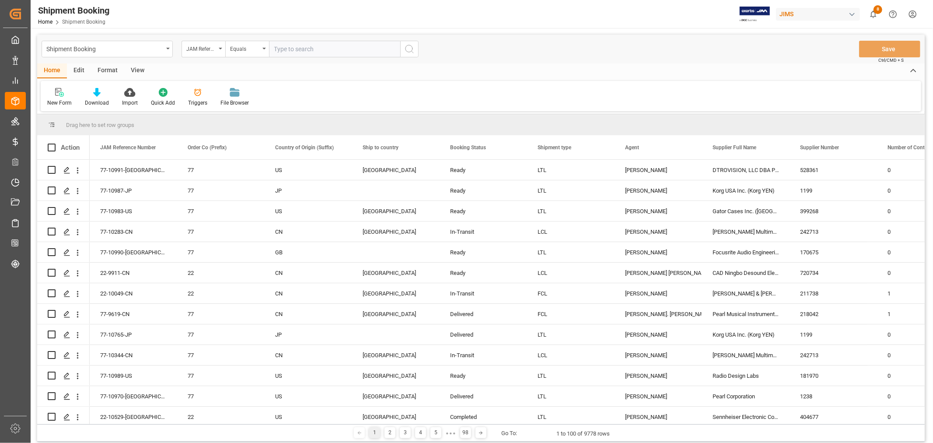
click at [304, 48] on input "text" at bounding box center [334, 49] width 131 height 17
type input "77-10514-VN"
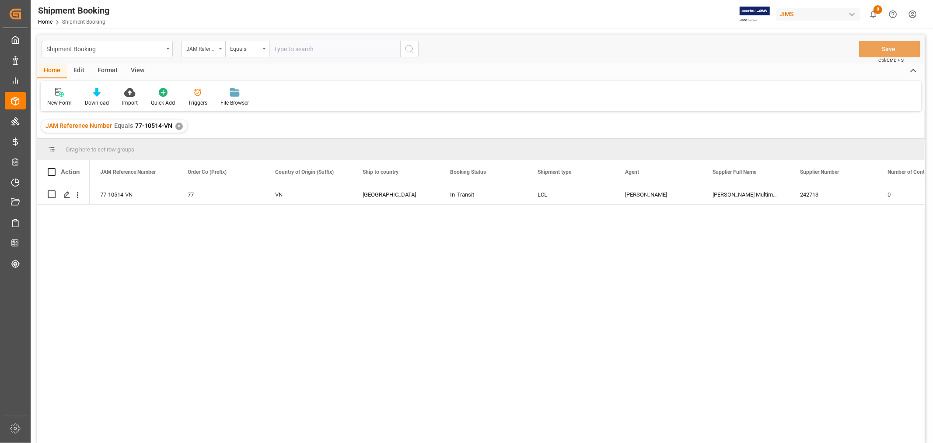
click at [135, 66] on div "View" at bounding box center [137, 70] width 27 height 15
click at [53, 98] on div "Default" at bounding box center [56, 96] width 30 height 19
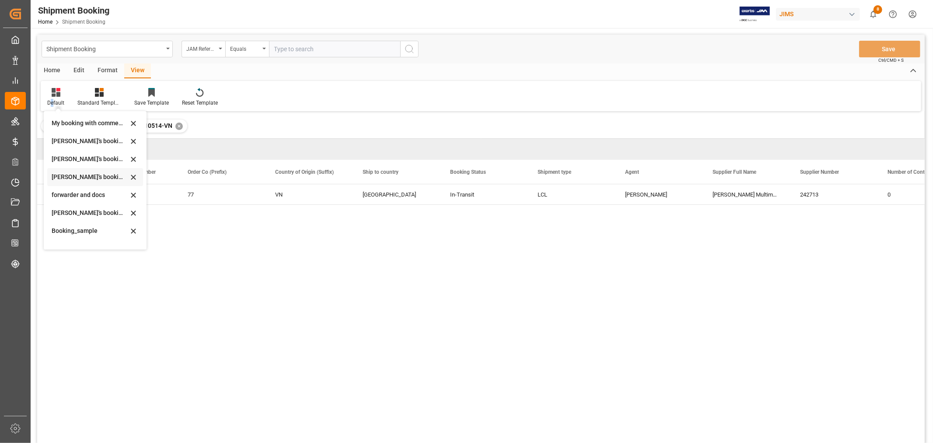
scroll to position [84, 0]
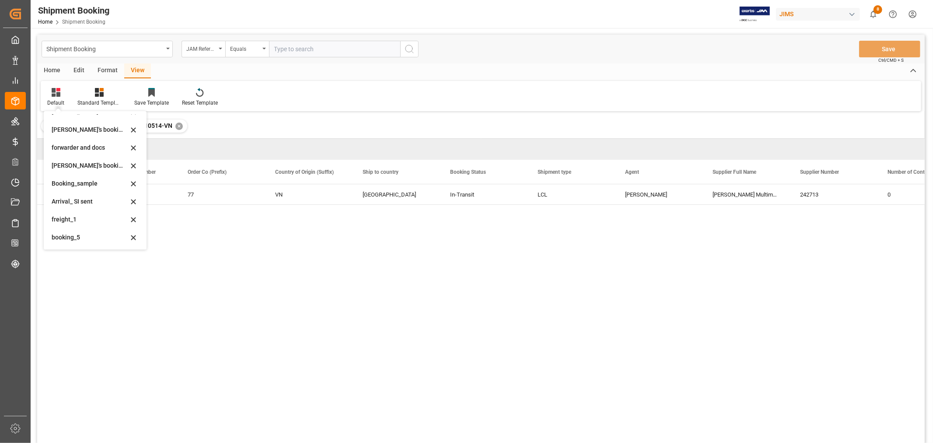
click at [77, 241] on div "booking_5" at bounding box center [90, 237] width 77 height 9
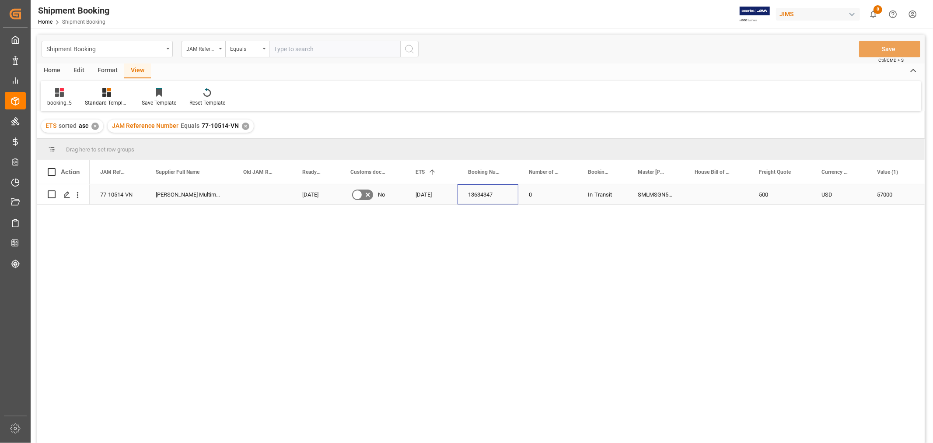
click at [484, 194] on div "13634347" at bounding box center [488, 194] width 61 height 20
click at [243, 126] on div "✕" at bounding box center [245, 125] width 7 height 7
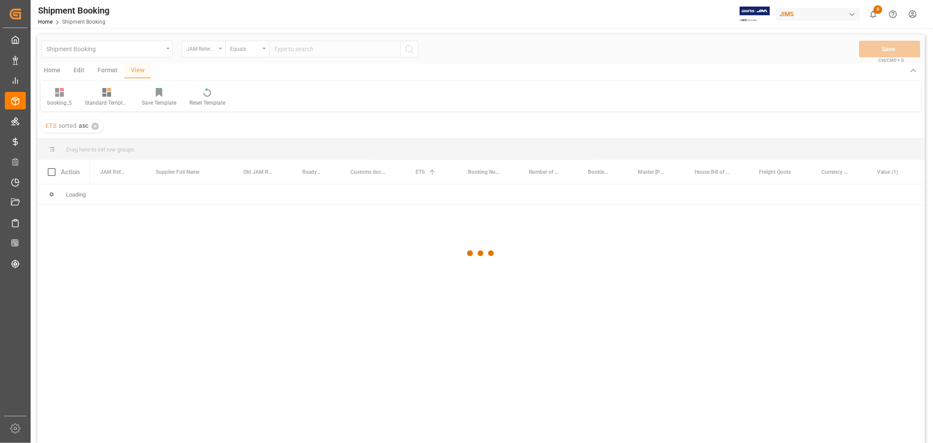
click at [295, 51] on div at bounding box center [481, 253] width 888 height 437
click at [292, 49] on div at bounding box center [481, 253] width 888 height 437
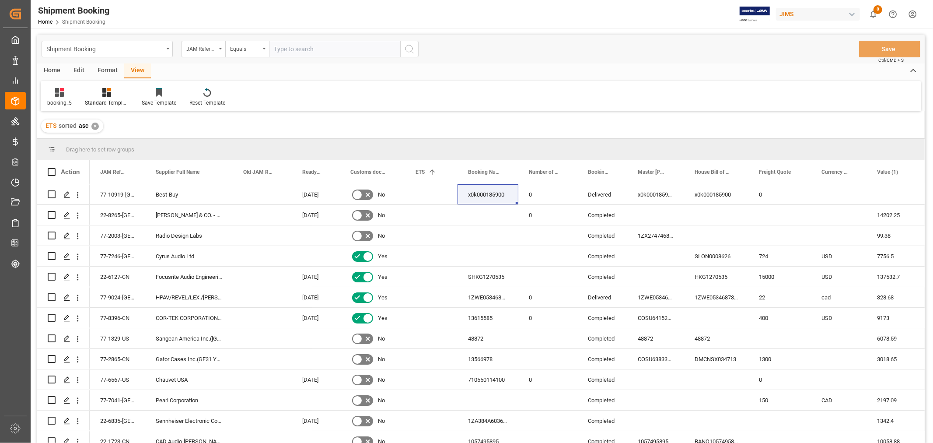
click at [292, 49] on input "text" at bounding box center [334, 49] width 131 height 17
paste input "77-10513-CN"
type input "77-10513-CN"
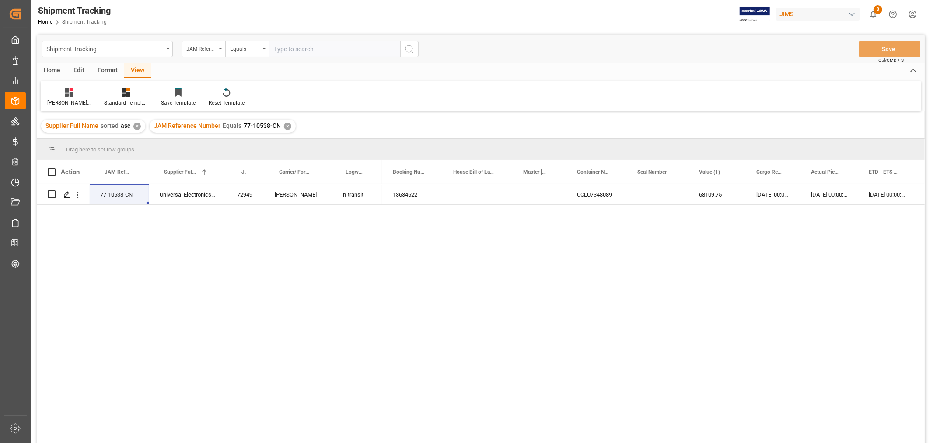
click at [284, 123] on div "✕" at bounding box center [287, 125] width 7 height 7
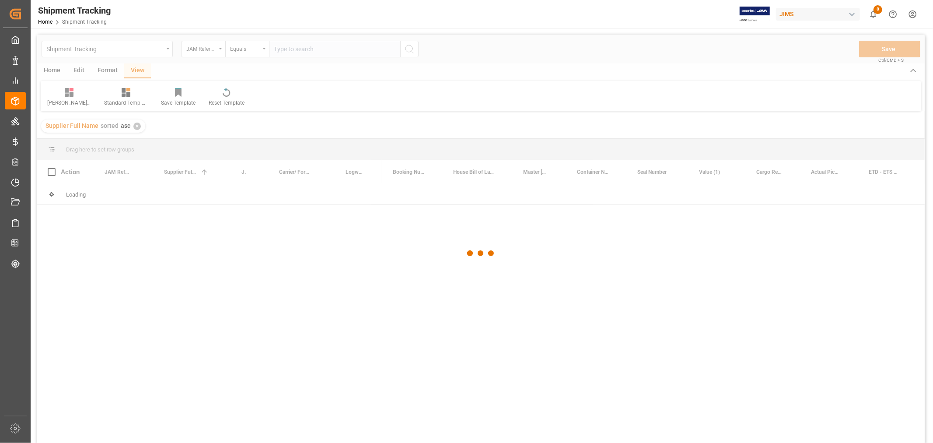
click at [302, 46] on div at bounding box center [481, 253] width 888 height 437
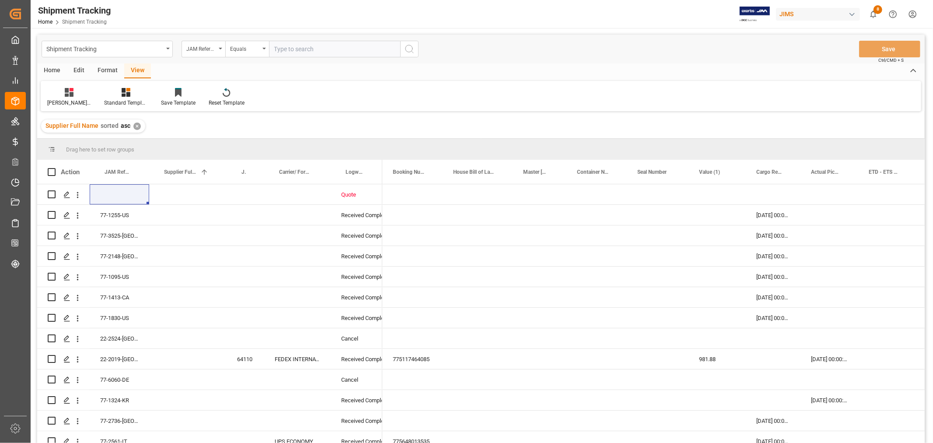
click at [300, 48] on input "text" at bounding box center [334, 49] width 131 height 17
paste input "77-10283-CN"
type input "77-10283-CN"
click at [408, 50] on icon "search button" at bounding box center [409, 49] width 10 height 10
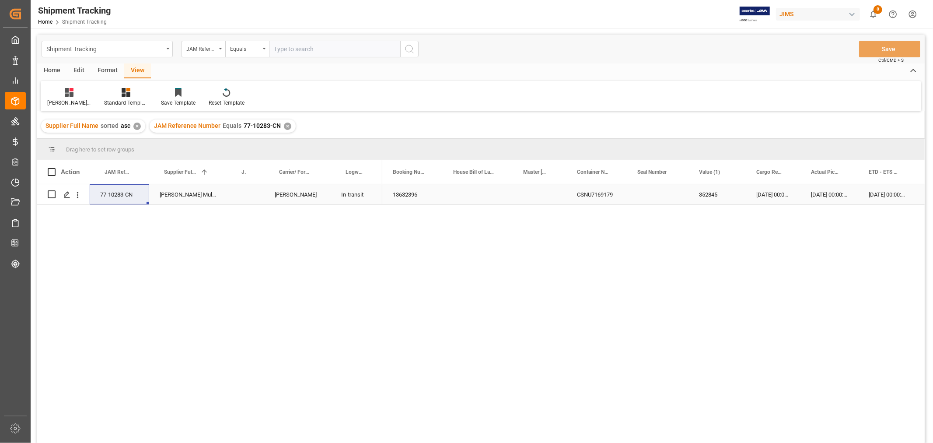
click at [248, 194] on div "Press SPACE to select this row." at bounding box center [246, 194] width 38 height 20
click at [248, 194] on input "Press SPACE to select this row." at bounding box center [246, 199] width 24 height 17
click at [243, 203] on input "Press SPACE to select this row." at bounding box center [246, 199] width 24 height 17
paste input "72950"
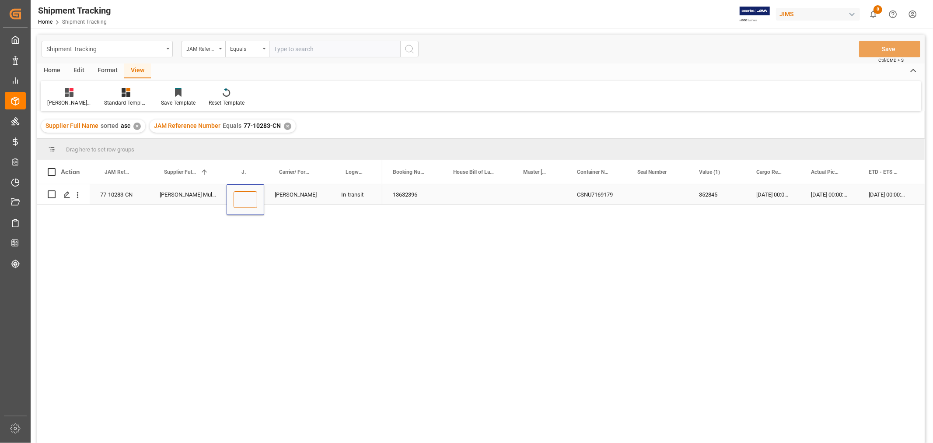
type input "72950"
click at [339, 198] on div "In-transit" at bounding box center [357, 194] width 52 height 20
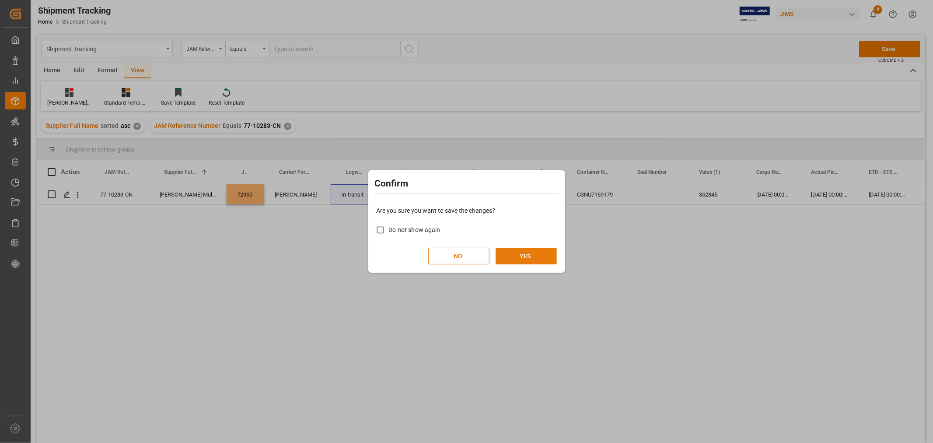
click at [534, 252] on button "YES" at bounding box center [526, 256] width 61 height 17
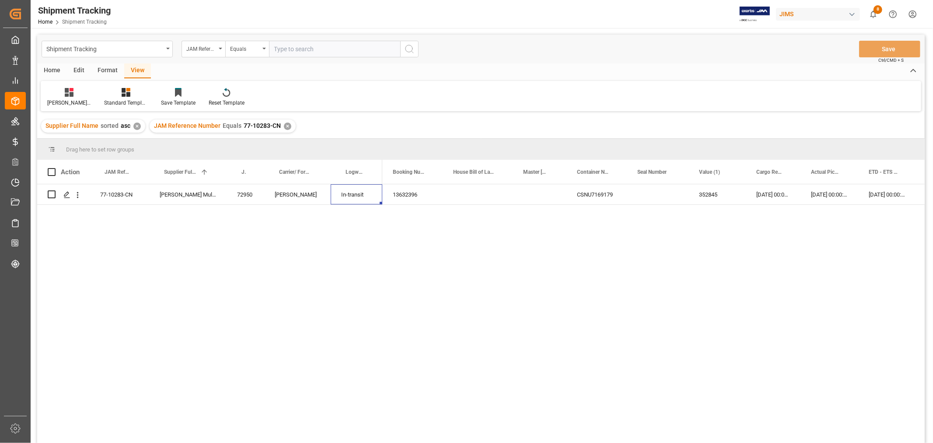
click at [284, 125] on div "✕" at bounding box center [287, 125] width 7 height 7
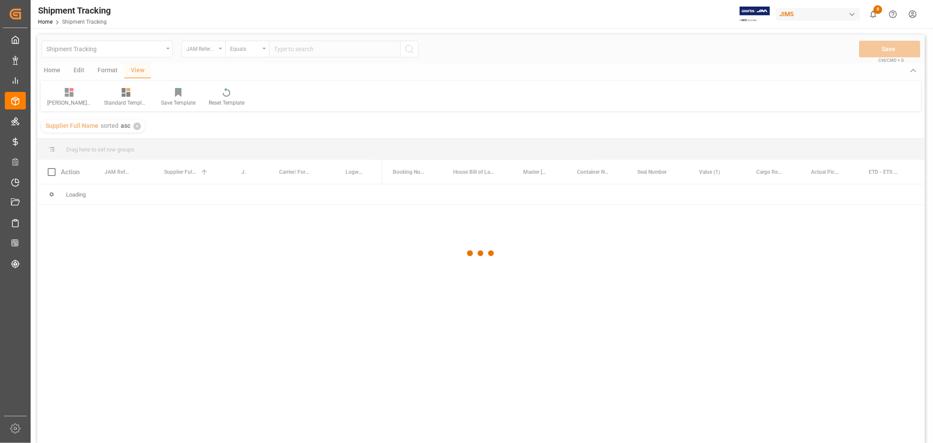
click at [316, 48] on div at bounding box center [481, 253] width 888 height 437
click at [315, 48] on div at bounding box center [481, 253] width 888 height 437
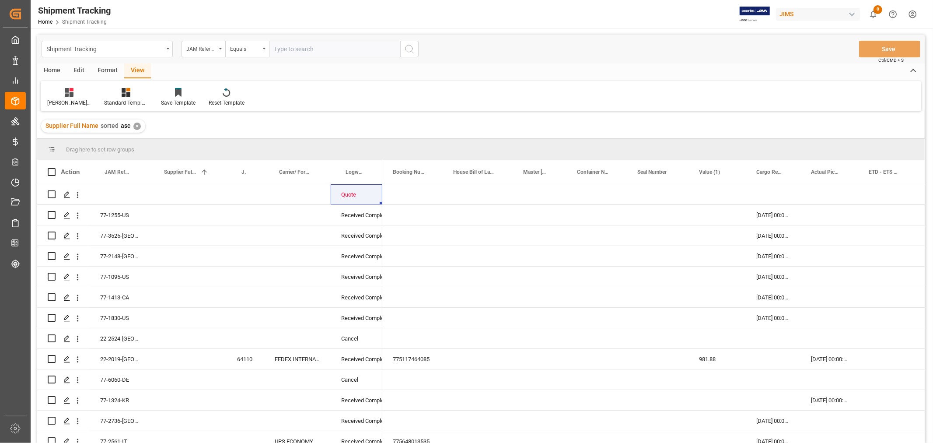
click at [312, 48] on input "text" at bounding box center [334, 49] width 131 height 17
paste input "77-10344-CN"
type input "77-10344-CN"
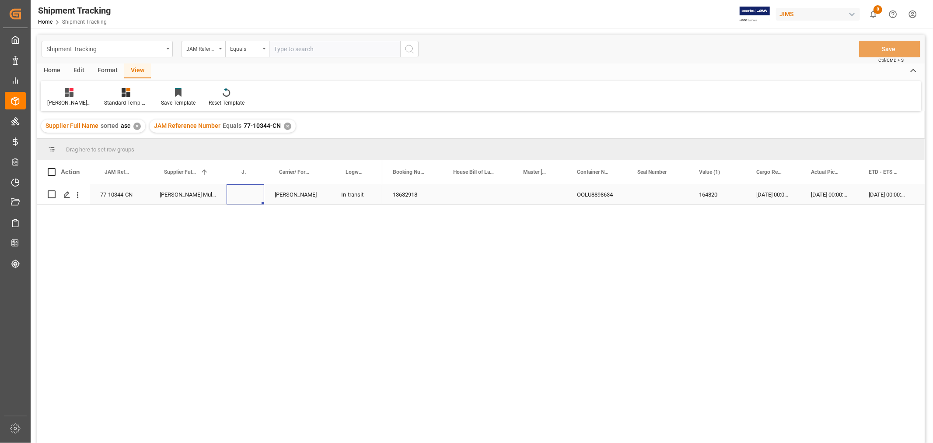
click at [255, 197] on div "Press SPACE to select this row." at bounding box center [246, 194] width 38 height 20
type input "72951"
click at [452, 197] on div "Press SPACE to select this row." at bounding box center [478, 194] width 70 height 20
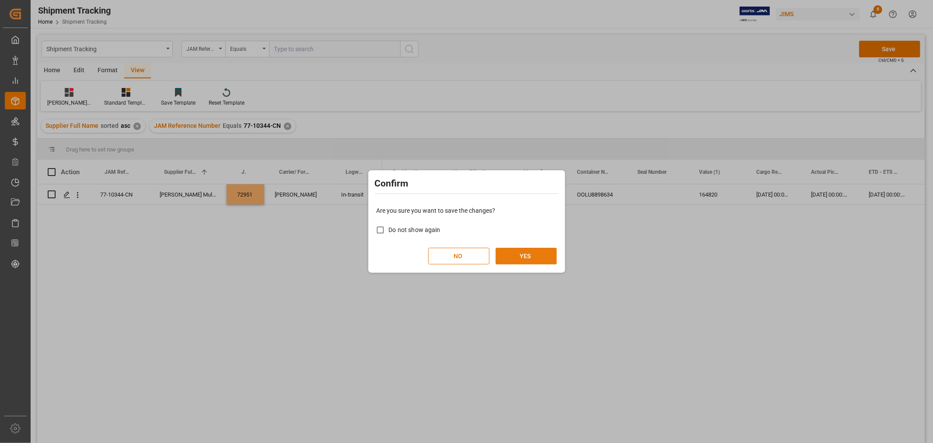
click at [535, 252] on button "YES" at bounding box center [526, 256] width 61 height 17
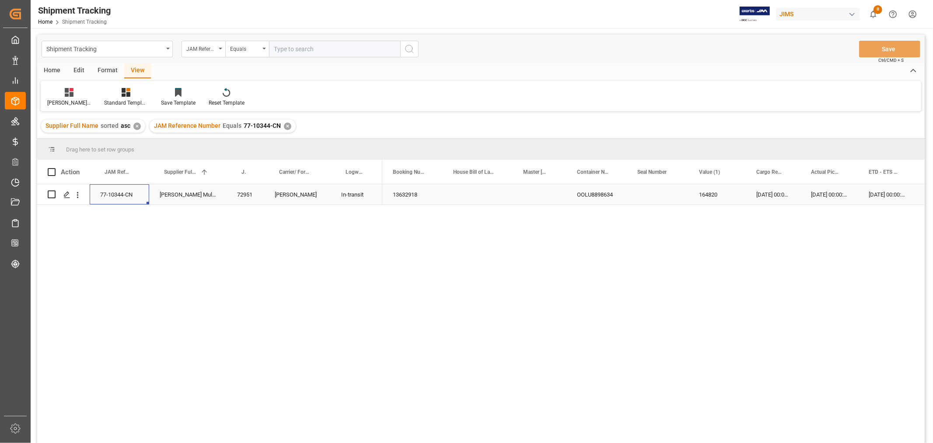
click at [120, 190] on div "77-10344-CN" at bounding box center [119, 194] width 59 height 20
click at [294, 250] on div "77-10344-CN Harman Multimedia China 72951 DELMAR In-transit 13632918 OOLU889863…" at bounding box center [481, 314] width 888 height 261
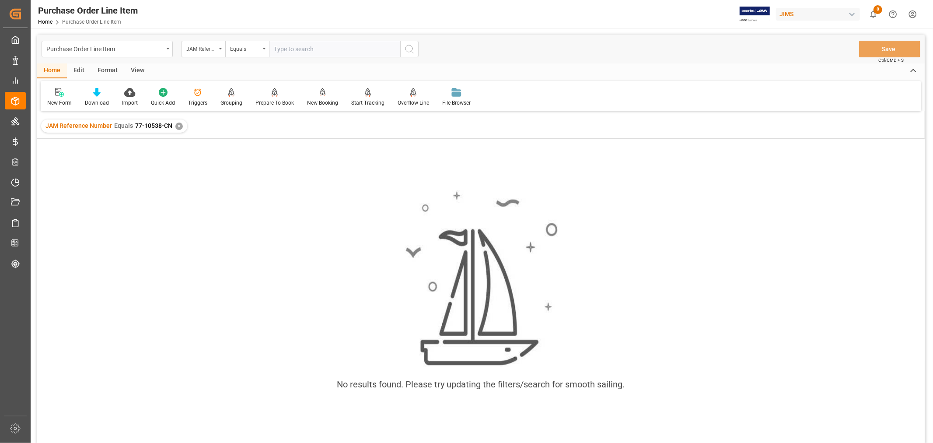
click at [178, 128] on div "✕" at bounding box center [178, 125] width 7 height 7
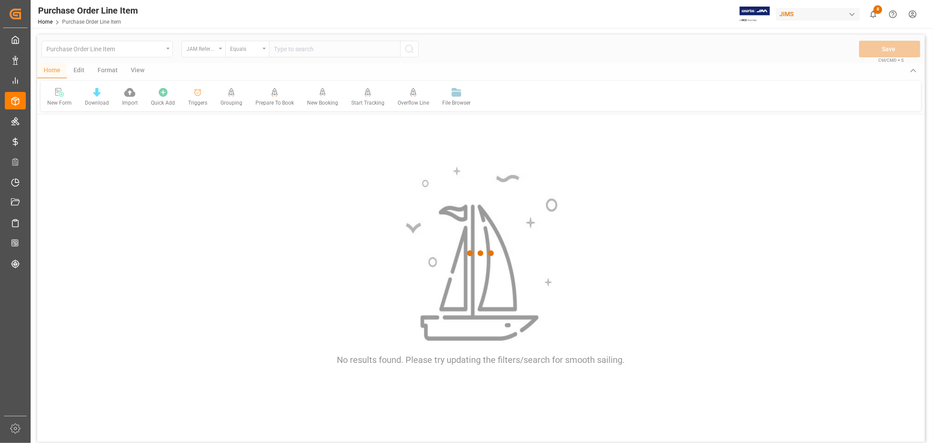
click at [211, 43] on div at bounding box center [481, 253] width 888 height 437
click at [212, 49] on div at bounding box center [481, 253] width 888 height 437
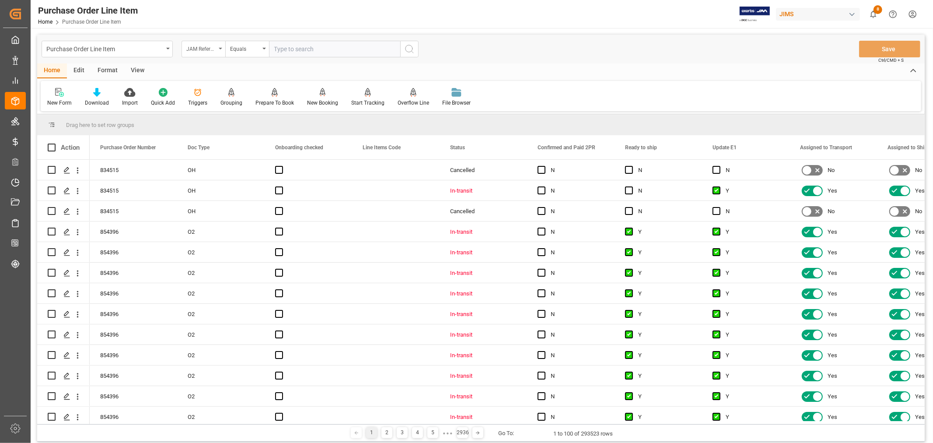
click at [217, 51] on div "JAM Reference Number" at bounding box center [204, 49] width 44 height 17
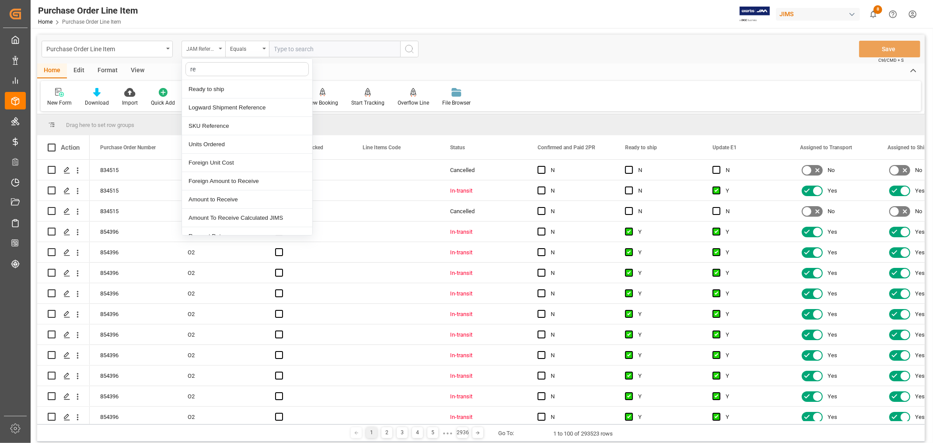
type input "ref"
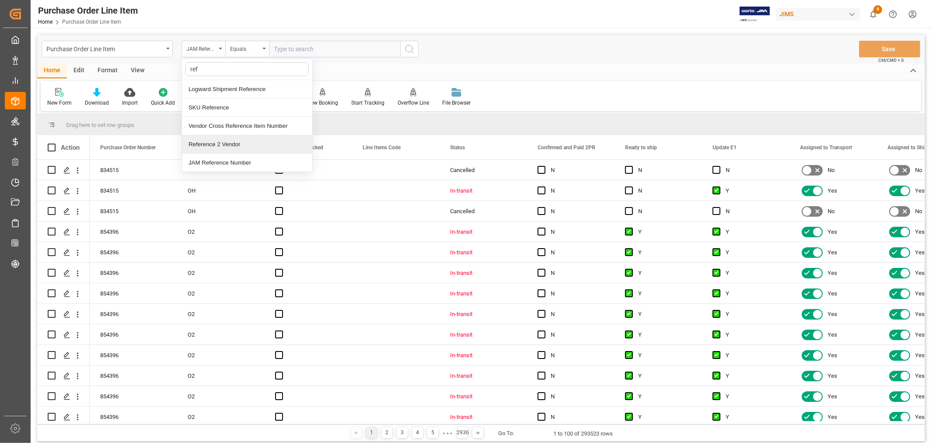
click at [206, 146] on div "Reference 2 Vendor" at bounding box center [247, 144] width 130 height 18
click at [279, 53] on input "text" at bounding box center [334, 49] width 131 height 17
type input "77-10538-CN"
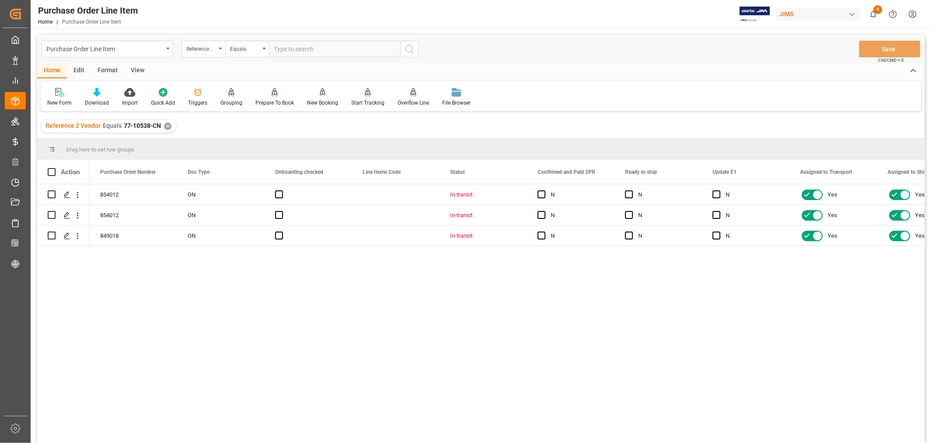
click at [137, 69] on div "View" at bounding box center [137, 70] width 27 height 15
click at [52, 99] on div "Default" at bounding box center [55, 103] width 17 height 8
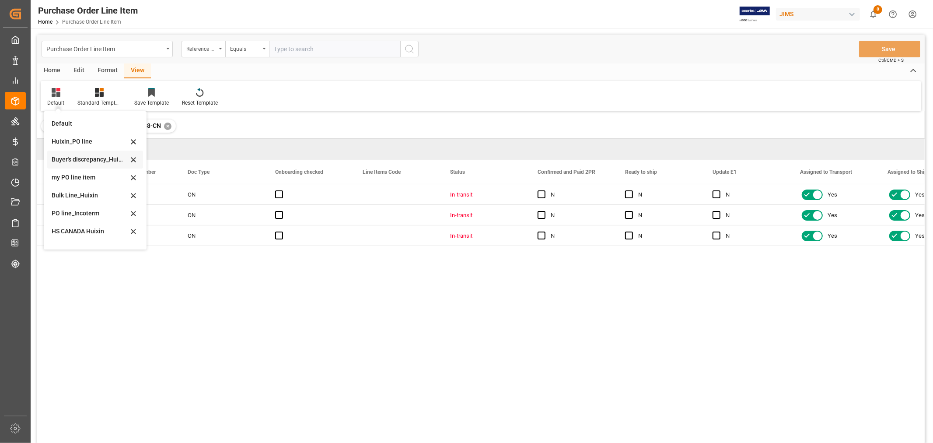
click at [82, 156] on div "Buyer's discrepancy_Huixin" at bounding box center [90, 159] width 77 height 9
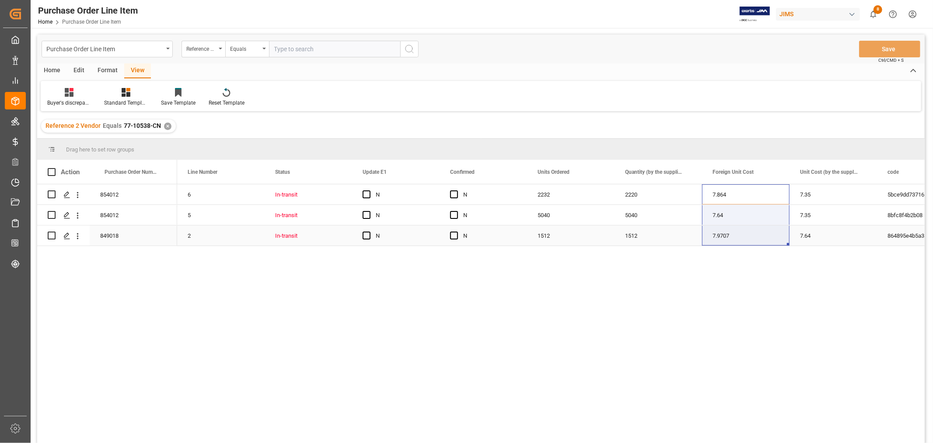
drag, startPoint x: 719, startPoint y: 192, endPoint x: 730, endPoint y: 239, distance: 48.1
click at [800, 198] on div "7.35" at bounding box center [833, 194] width 87 height 20
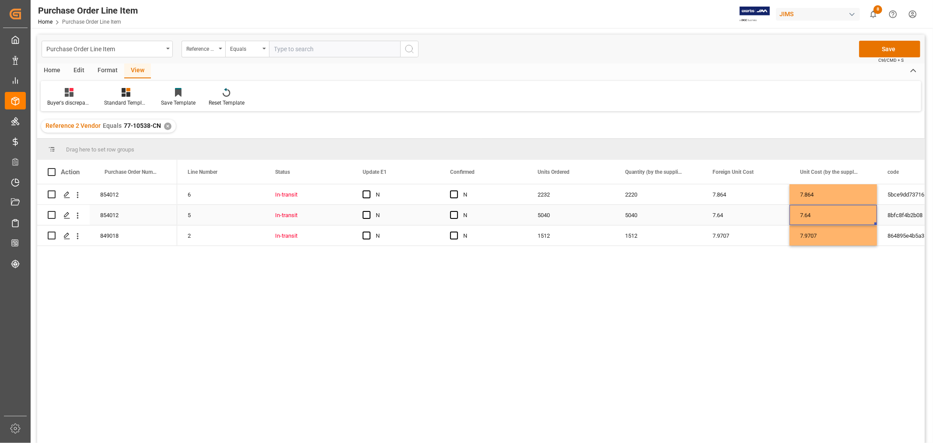
click at [825, 213] on div "7.64" at bounding box center [833, 215] width 87 height 20
click at [872, 48] on button "Save" at bounding box center [889, 49] width 61 height 17
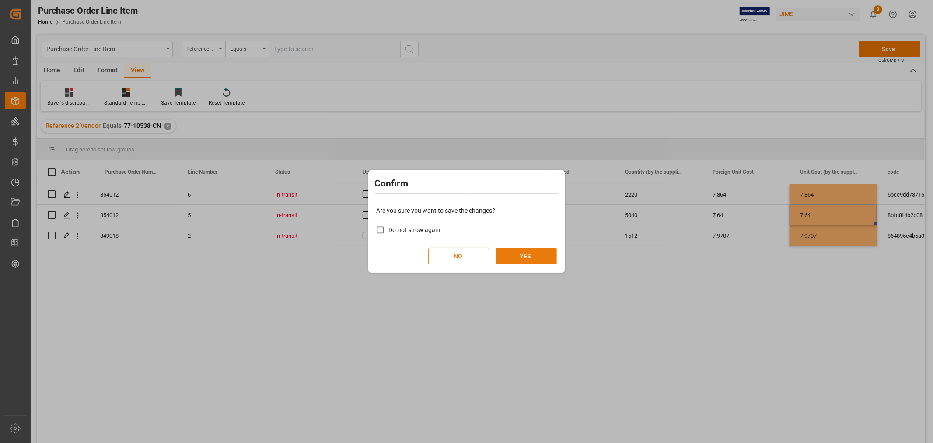
click at [523, 254] on button "YES" at bounding box center [526, 256] width 61 height 17
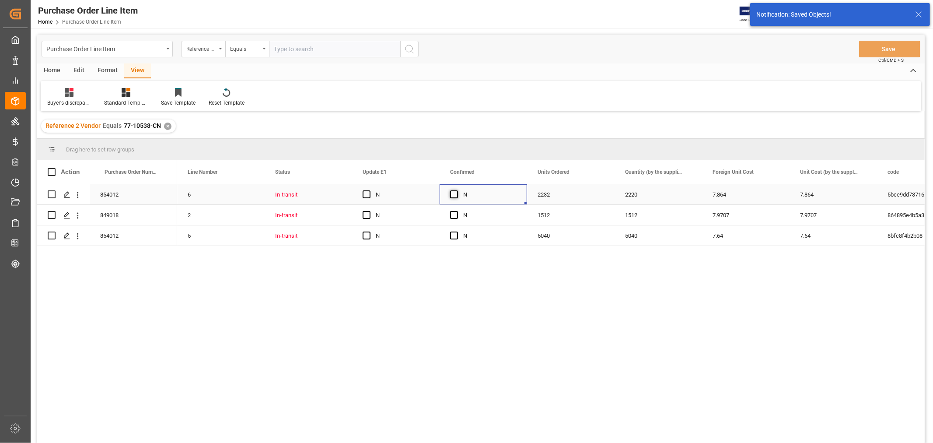
click at [455, 194] on span "Press SPACE to select this row." at bounding box center [454, 194] width 8 height 8
click at [457, 190] on input "Press SPACE to select this row." at bounding box center [457, 190] width 0 height 0
click at [452, 216] on span "Press SPACE to select this row." at bounding box center [454, 215] width 8 height 8
click at [457, 211] on input "Press SPACE to select this row." at bounding box center [457, 211] width 0 height 0
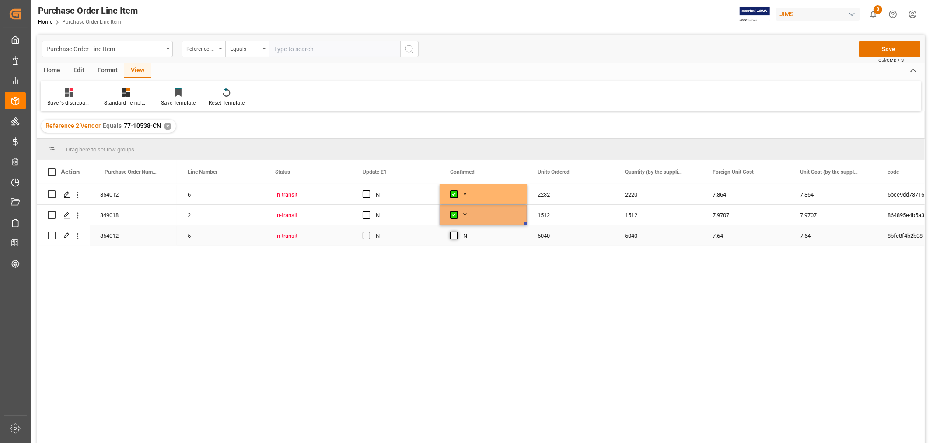
click at [453, 239] on span "Press SPACE to select this row." at bounding box center [454, 235] width 8 height 8
click at [457, 231] on input "Press SPACE to select this row." at bounding box center [457, 231] width 0 height 0
click at [903, 47] on button "Save" at bounding box center [889, 49] width 61 height 17
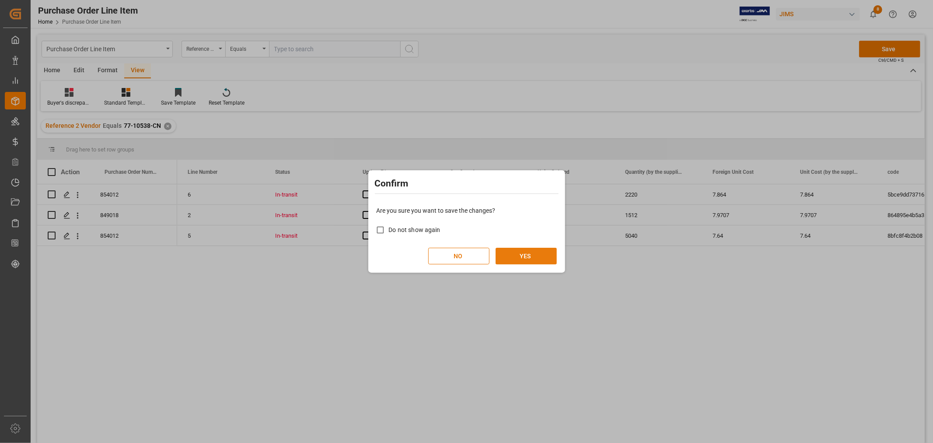
click at [528, 252] on button "YES" at bounding box center [526, 256] width 61 height 17
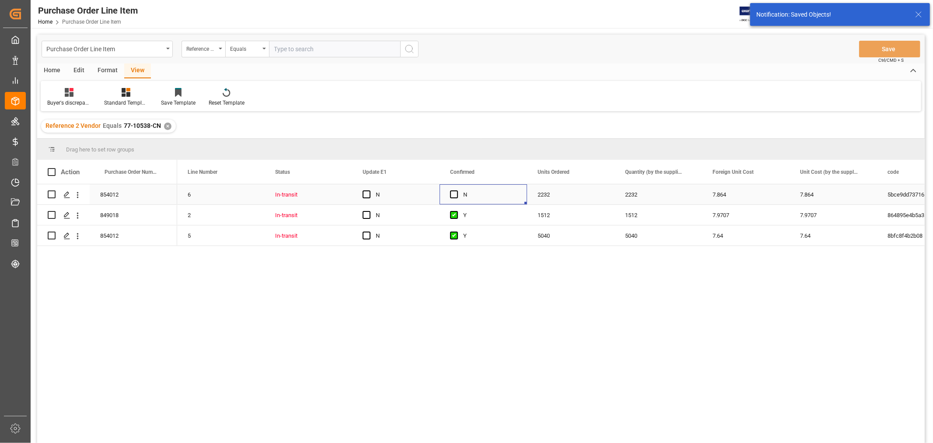
click at [448, 196] on div "N" at bounding box center [483, 194] width 87 height 20
click at [453, 196] on span "Press SPACE to select this row." at bounding box center [454, 194] width 8 height 8
click at [457, 190] on input "Press SPACE to select this row." at bounding box center [457, 190] width 0 height 0
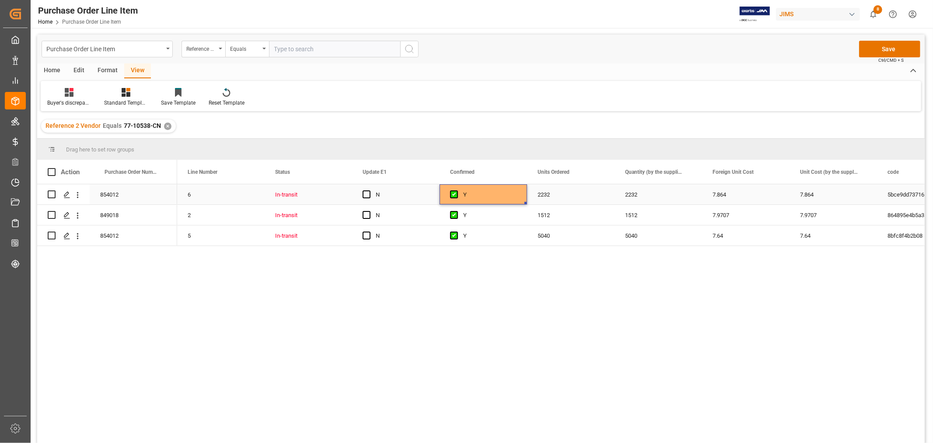
click at [531, 193] on div "2232" at bounding box center [570, 194] width 87 height 20
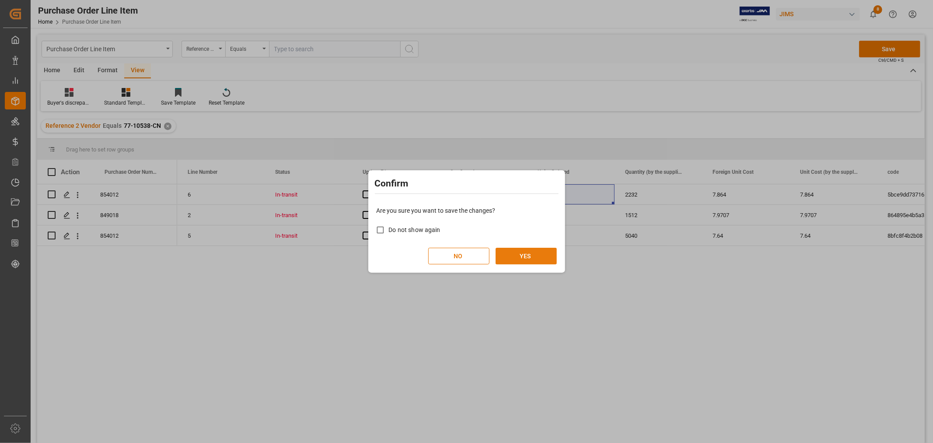
click at [529, 255] on button "YES" at bounding box center [526, 256] width 61 height 17
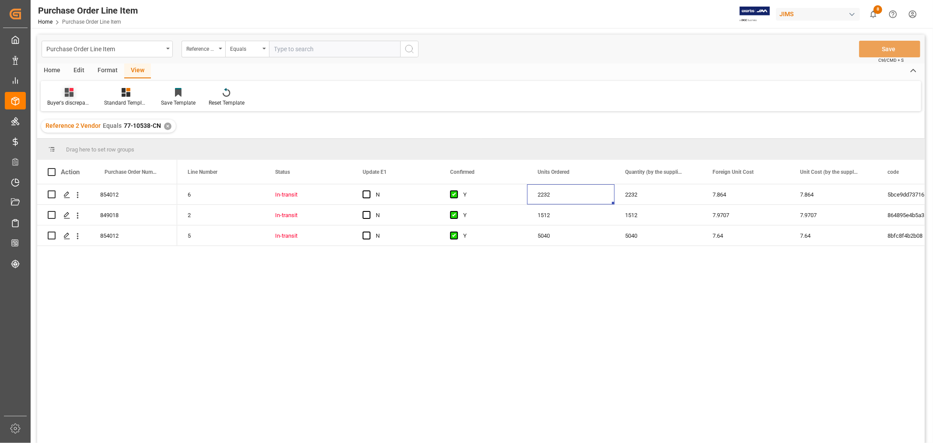
click at [72, 94] on icon at bounding box center [69, 92] width 9 height 9
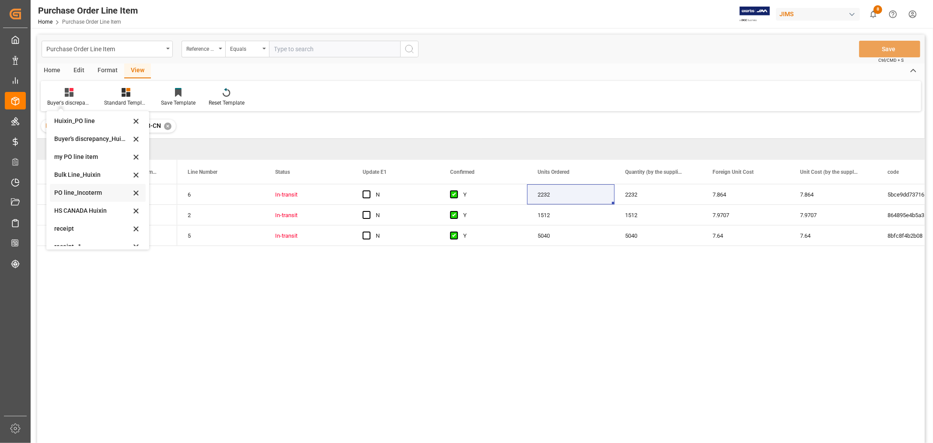
scroll to position [30, 0]
click at [85, 203] on div "HS CANADA Huixin" at bounding box center [92, 201] width 77 height 9
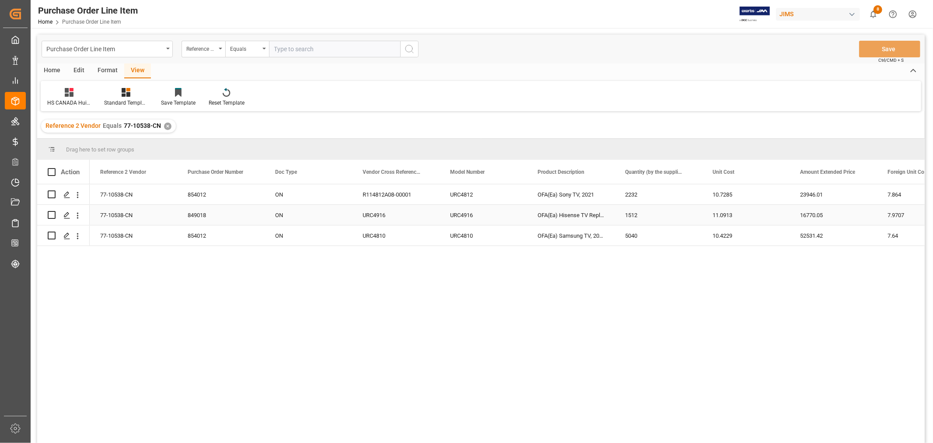
click at [744, 212] on div "11.0913" at bounding box center [745, 215] width 87 height 20
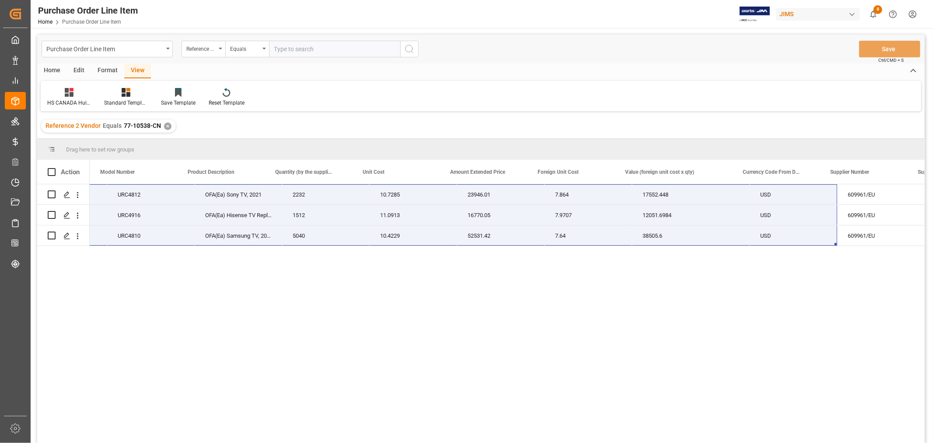
scroll to position [0, 0]
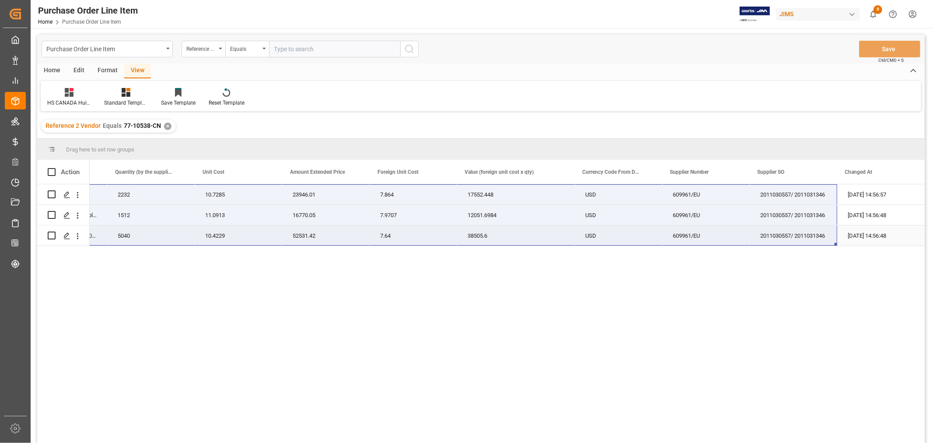
drag, startPoint x: 125, startPoint y: 190, endPoint x: 825, endPoint y: 230, distance: 701.0
click at [825, 230] on div "URC4812 OFA(Ea) Sony TV, 2021 2232 10.7285 23946.01 7.864 17552.448 77-10538-CN…" at bounding box center [253, 215] width 1342 height 62
click at [609, 390] on div "URC4812 OFA(Ea) Sony TV, 2021 2232 10.7285 23946.01 7.864 17552.448 77-10538-CN…" at bounding box center [507, 316] width 835 height 264
click at [447, 370] on div "URC4812 OFA(Ea) Sony TV, 2021 2232 10.7285 23946.01 7.864 17552.448 77-10538-CN…" at bounding box center [507, 316] width 835 height 264
click at [626, 301] on div "URC4812 OFA(Ea) Sony TV, 2021 2232 10.7285 23946.01 7.864 17552.448 77-10538-CN…" at bounding box center [507, 316] width 835 height 264
